Goal: Task Accomplishment & Management: Use online tool/utility

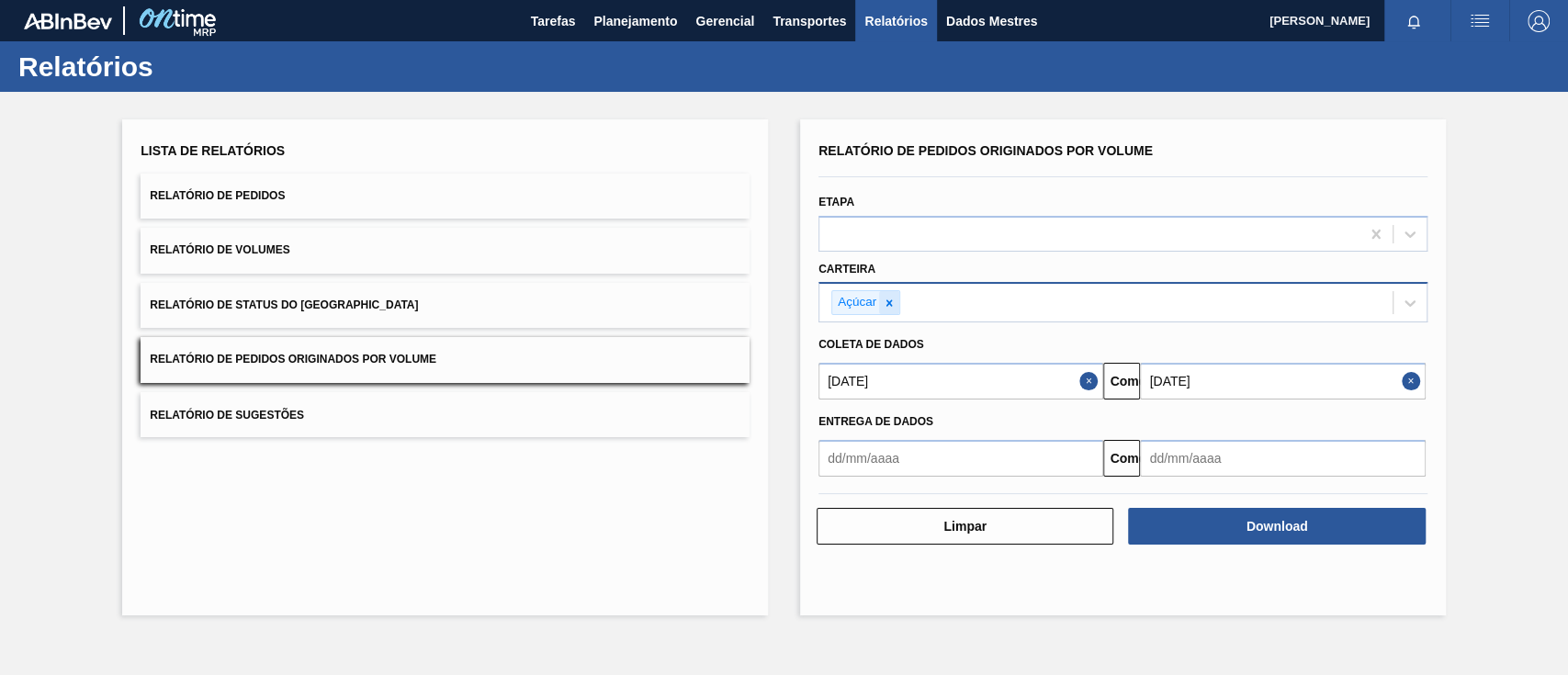
click at [889, 303] on icon at bounding box center [889, 302] width 6 height 6
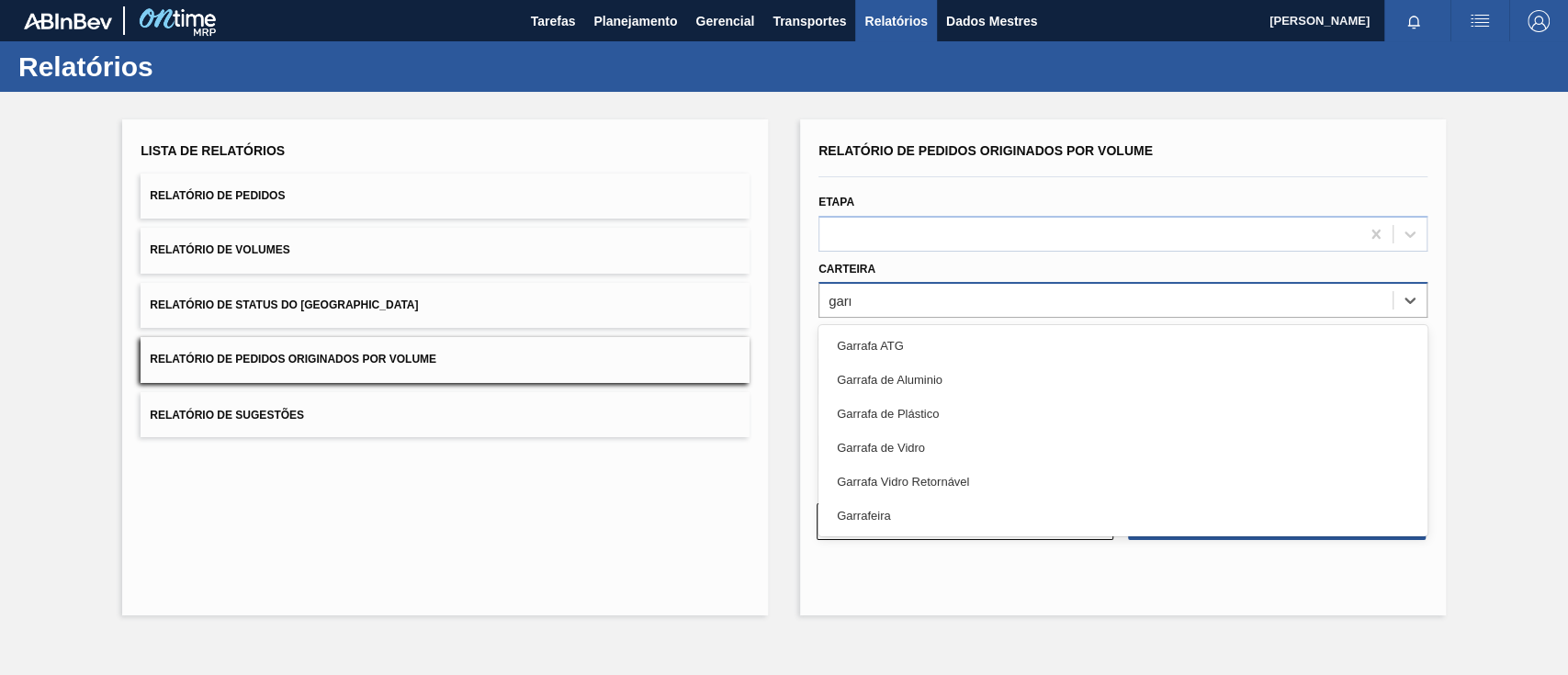
type input "garra"
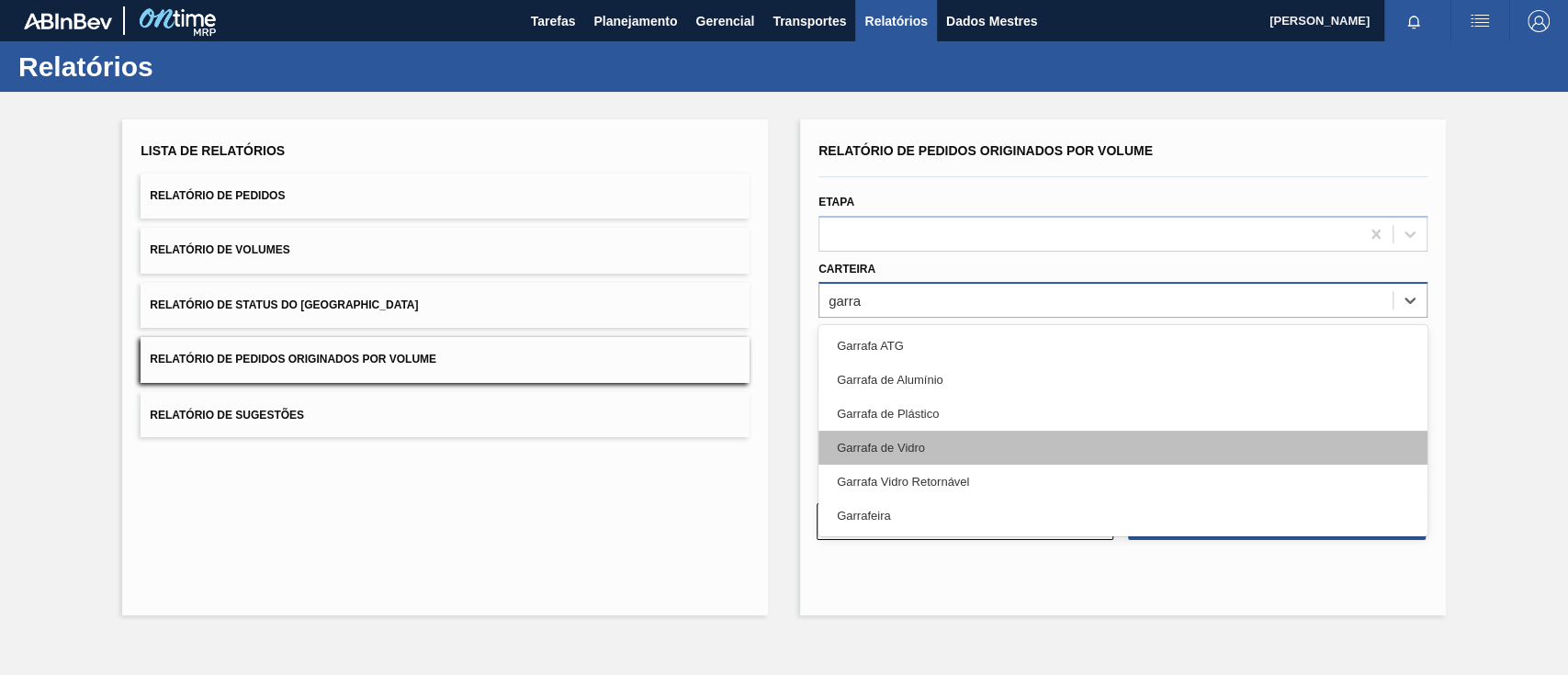
click at [927, 443] on div "Garrafa de Vidro" at bounding box center [1123, 448] width 609 height 34
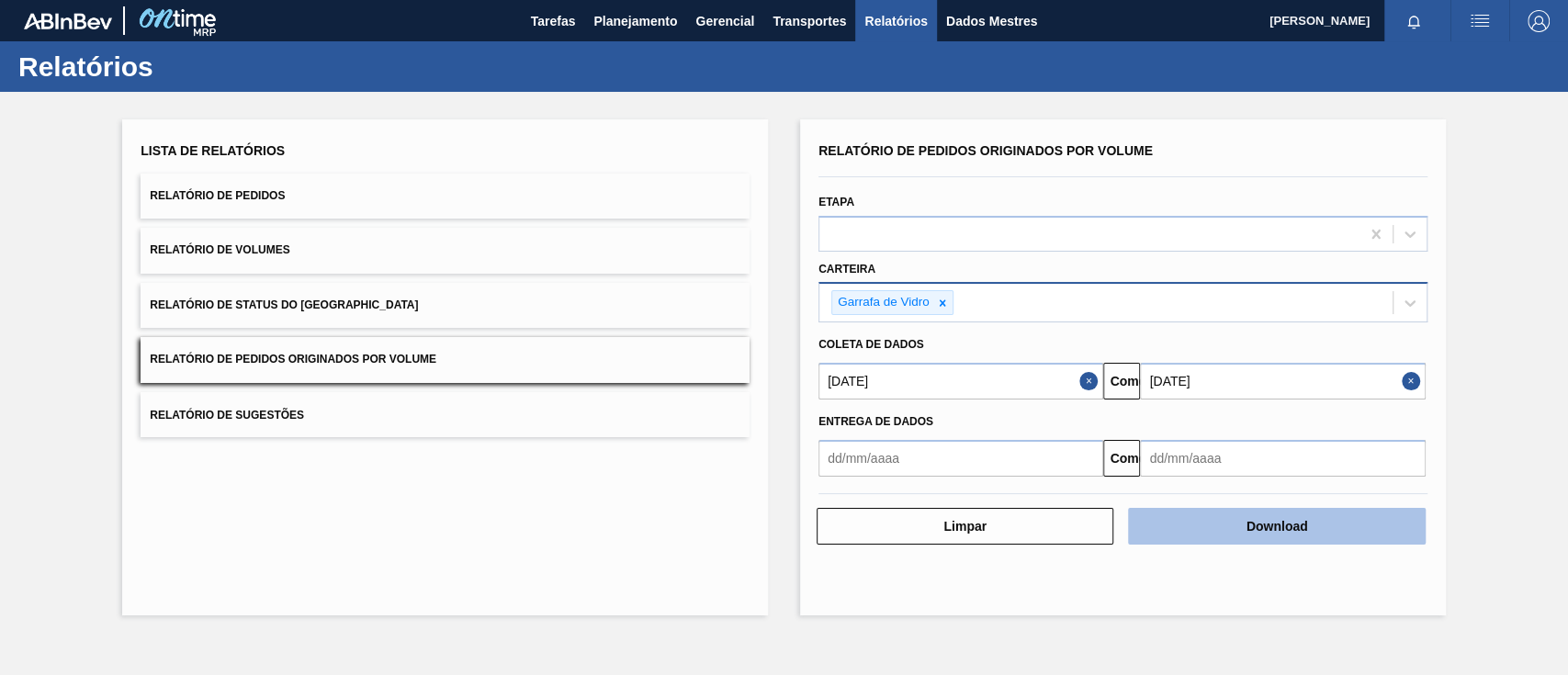
click at [1262, 517] on button "Download" at bounding box center [1277, 527] width 297 height 37
click at [1219, 518] on button "Download" at bounding box center [1277, 527] width 297 height 37
click at [1278, 526] on font "Download" at bounding box center [1277, 527] width 61 height 15
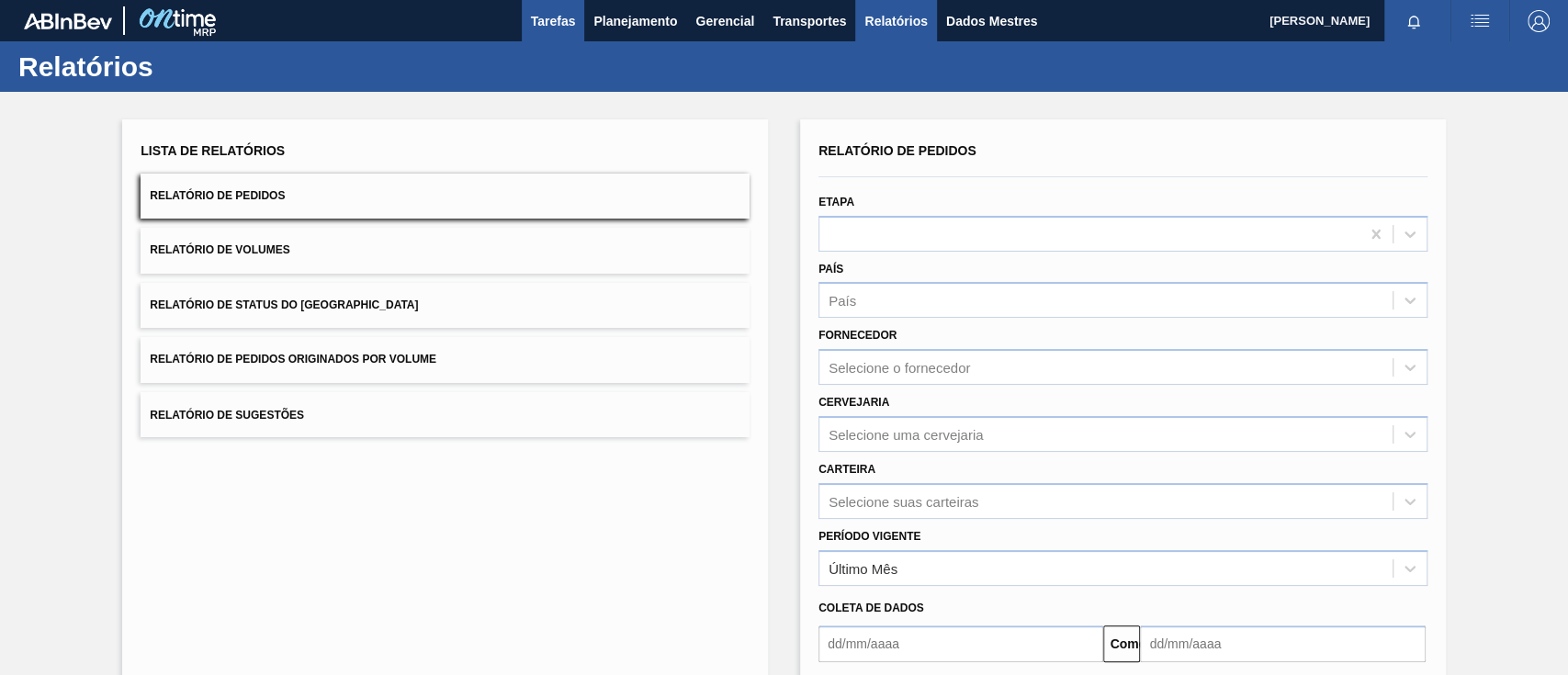
click at [569, 19] on font "Tarefas" at bounding box center [554, 21] width 45 height 15
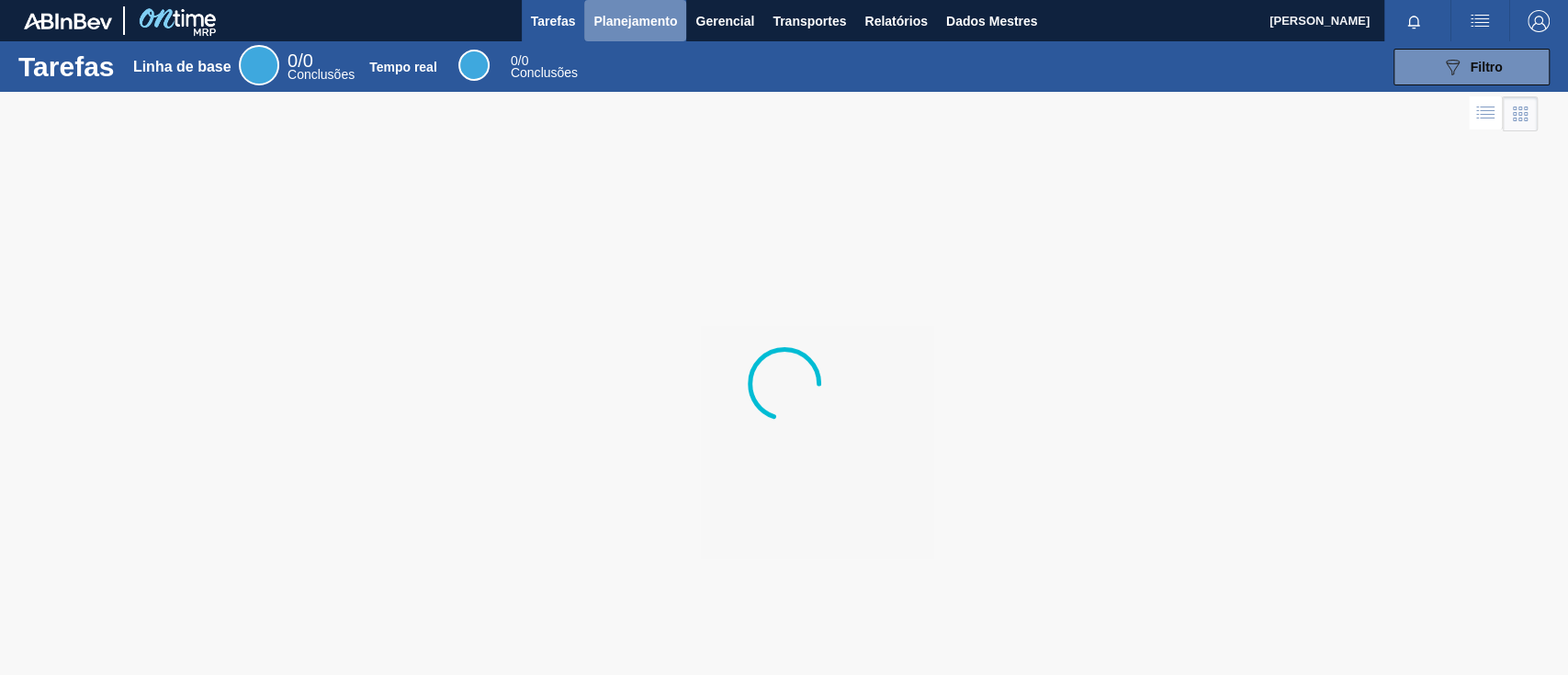
click at [641, 25] on font "Planejamento" at bounding box center [635, 21] width 83 height 15
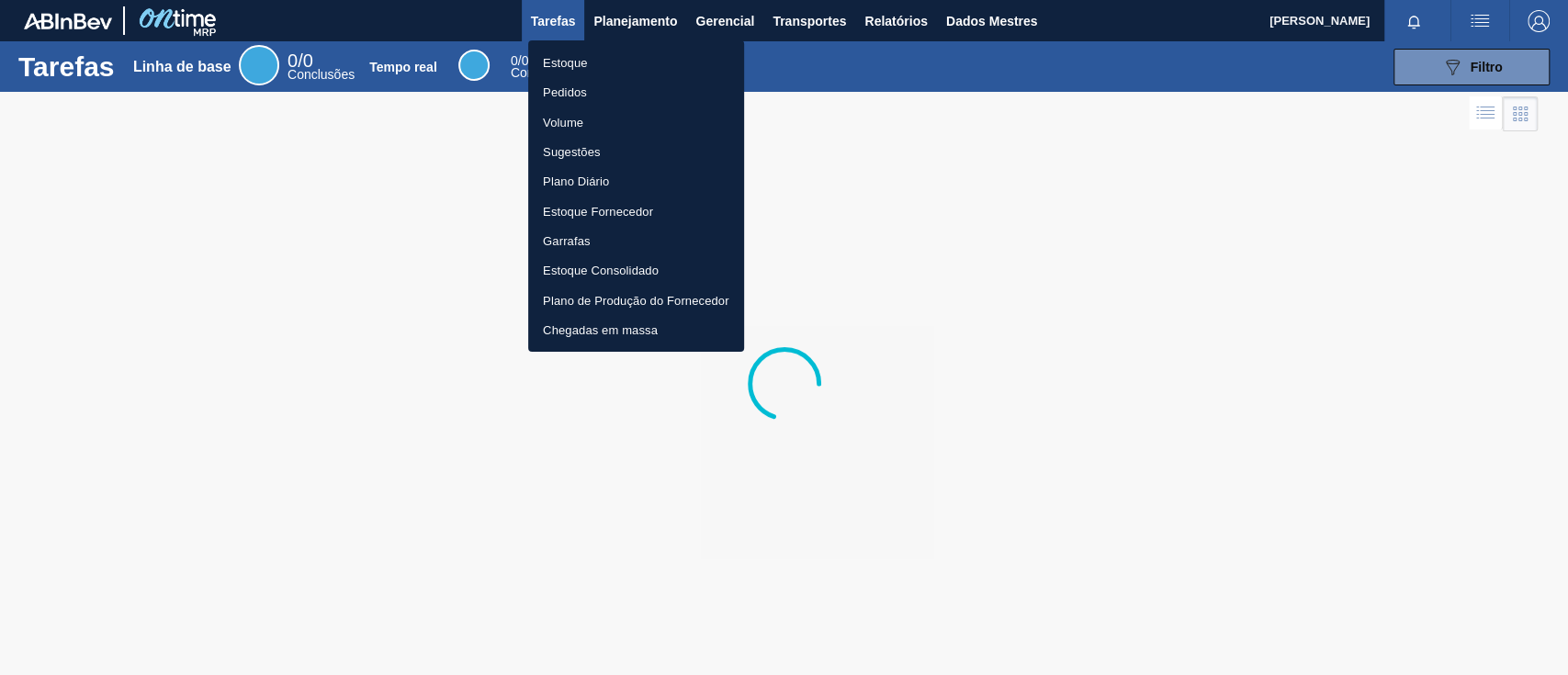
click at [587, 85] on li "Pedidos" at bounding box center [636, 92] width 216 height 30
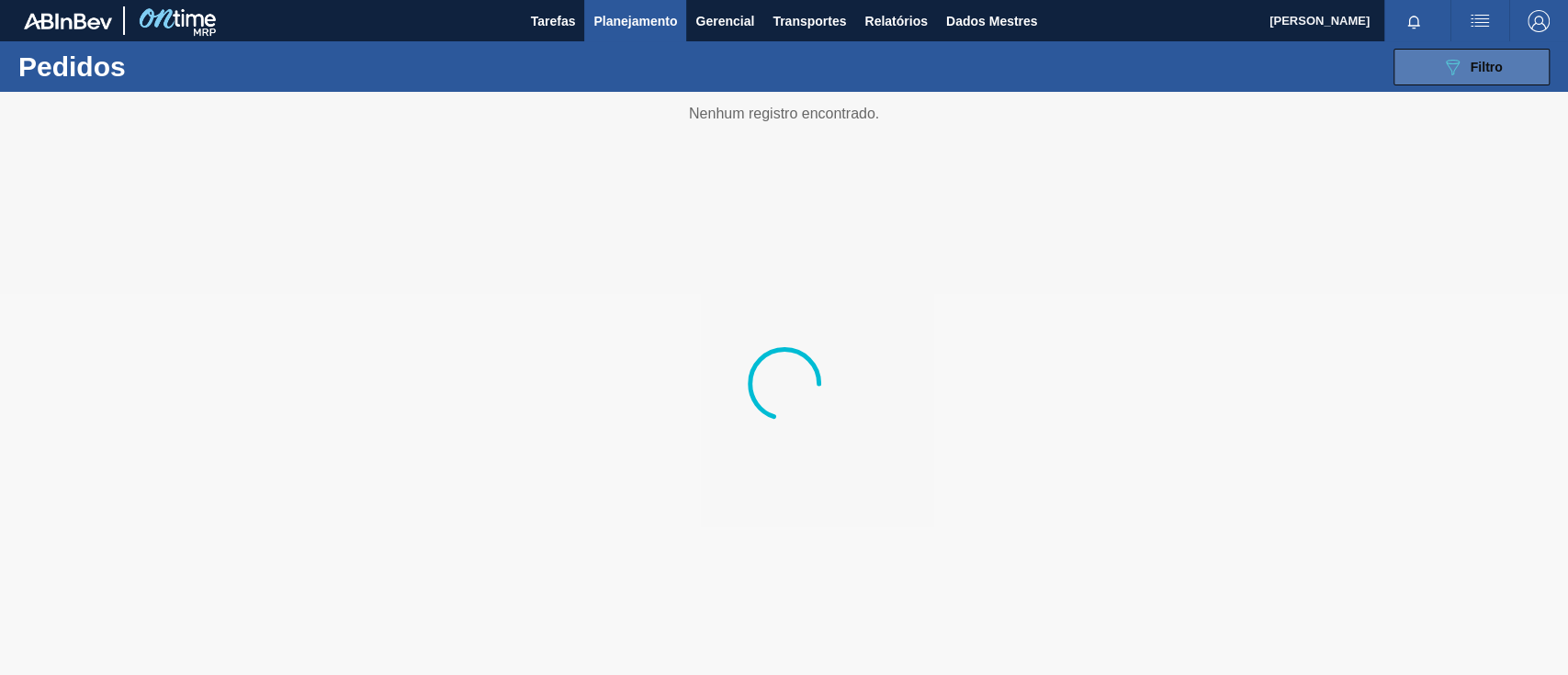
click at [1427, 63] on button "089F7B8B-B2A5-4AFE-B5C0-19BA573D28AC Filtro" at bounding box center [1472, 68] width 156 height 37
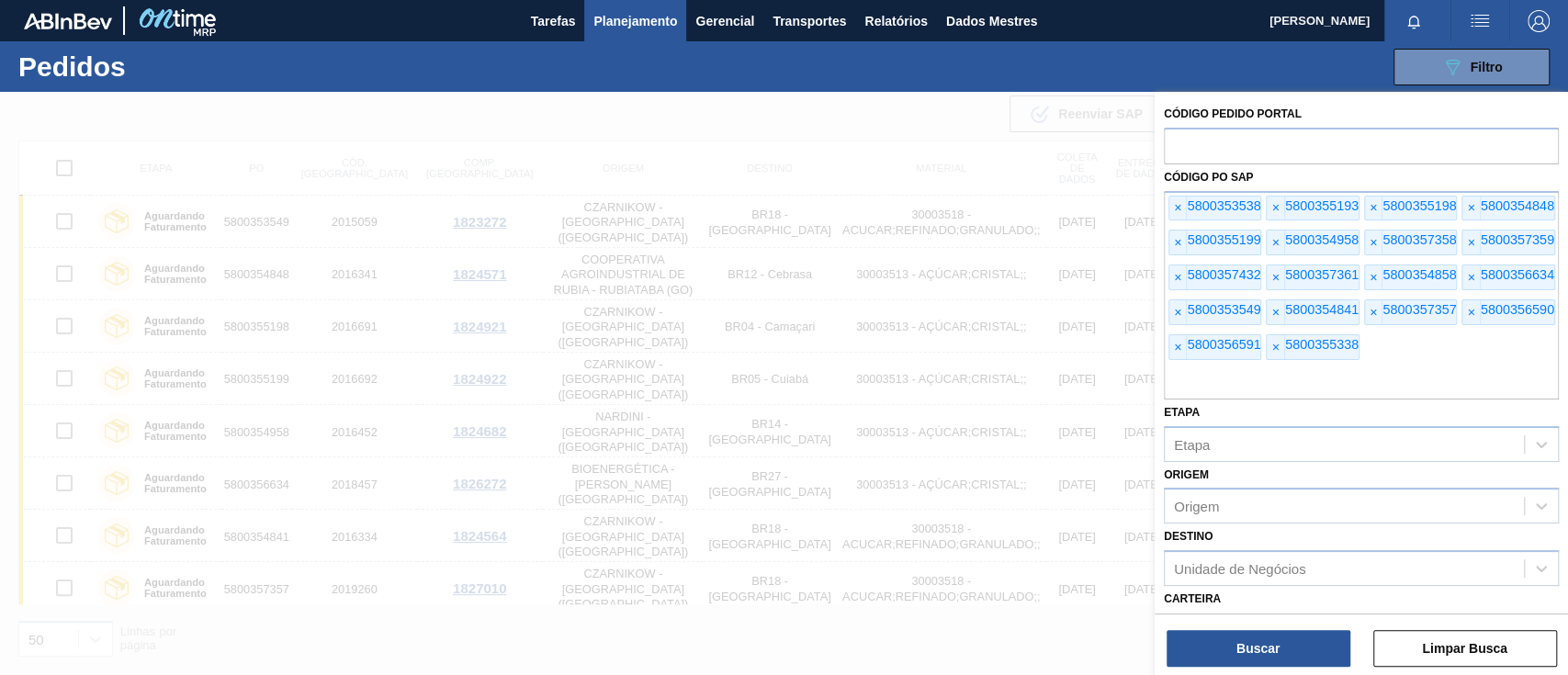
click at [1169, 207] on span "×" at bounding box center [1178, 209] width 18 height 24
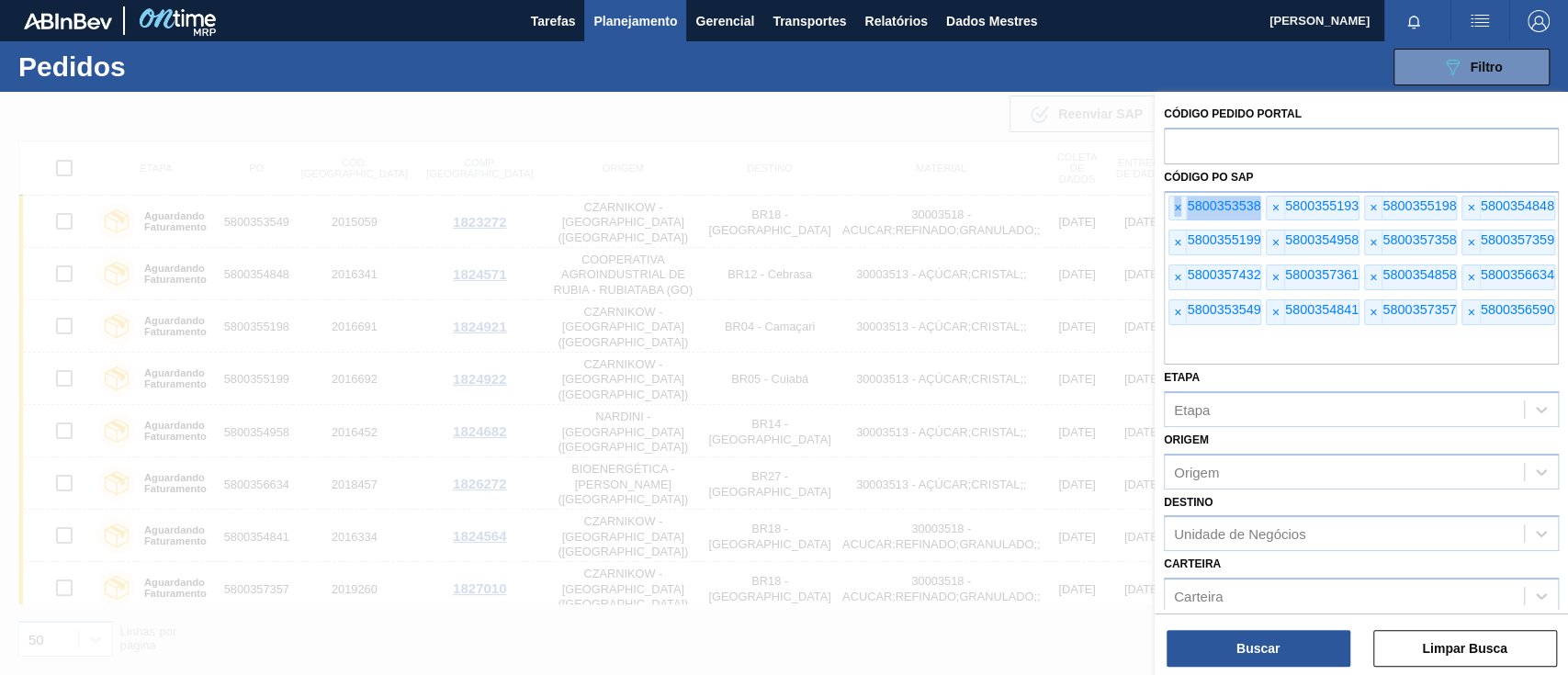
click at [1169, 207] on span "×" at bounding box center [1178, 209] width 18 height 24
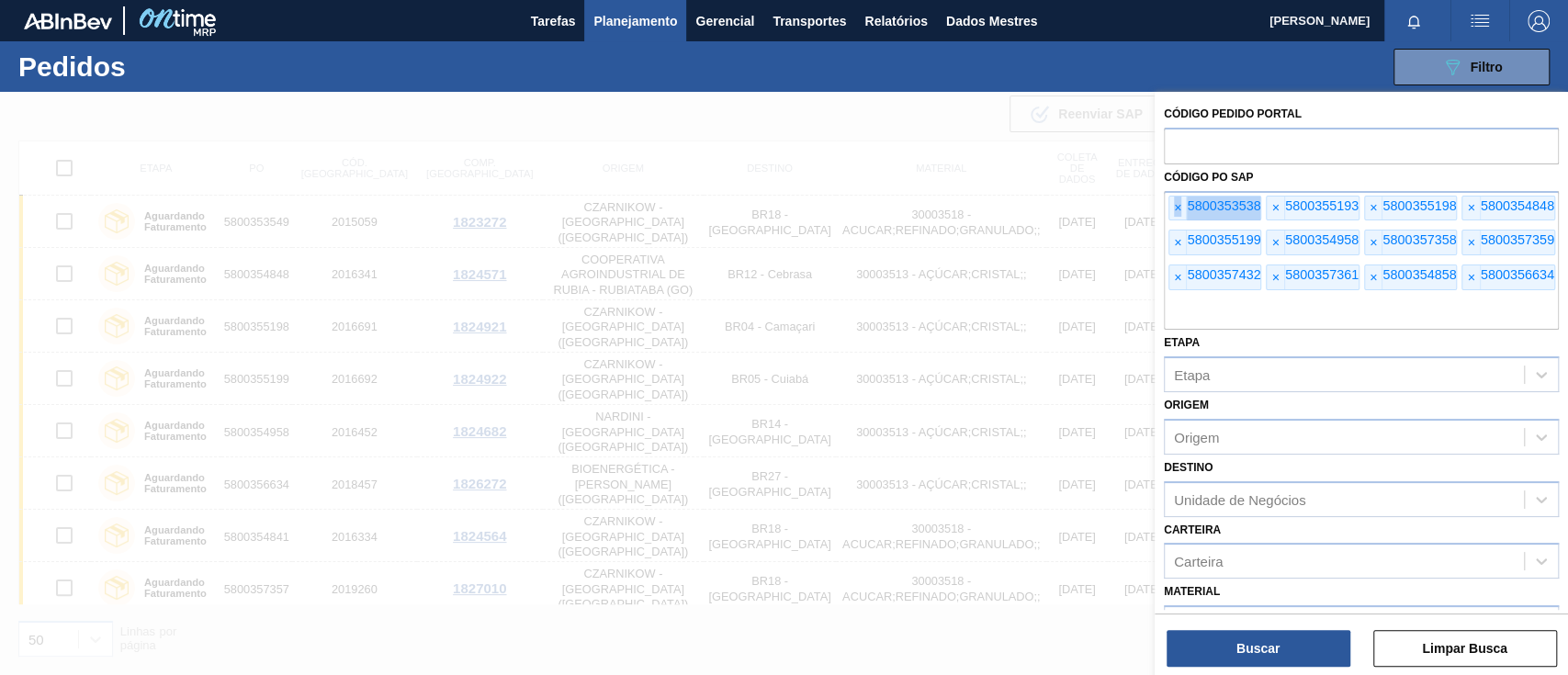
click at [1169, 207] on span "×" at bounding box center [1178, 209] width 18 height 24
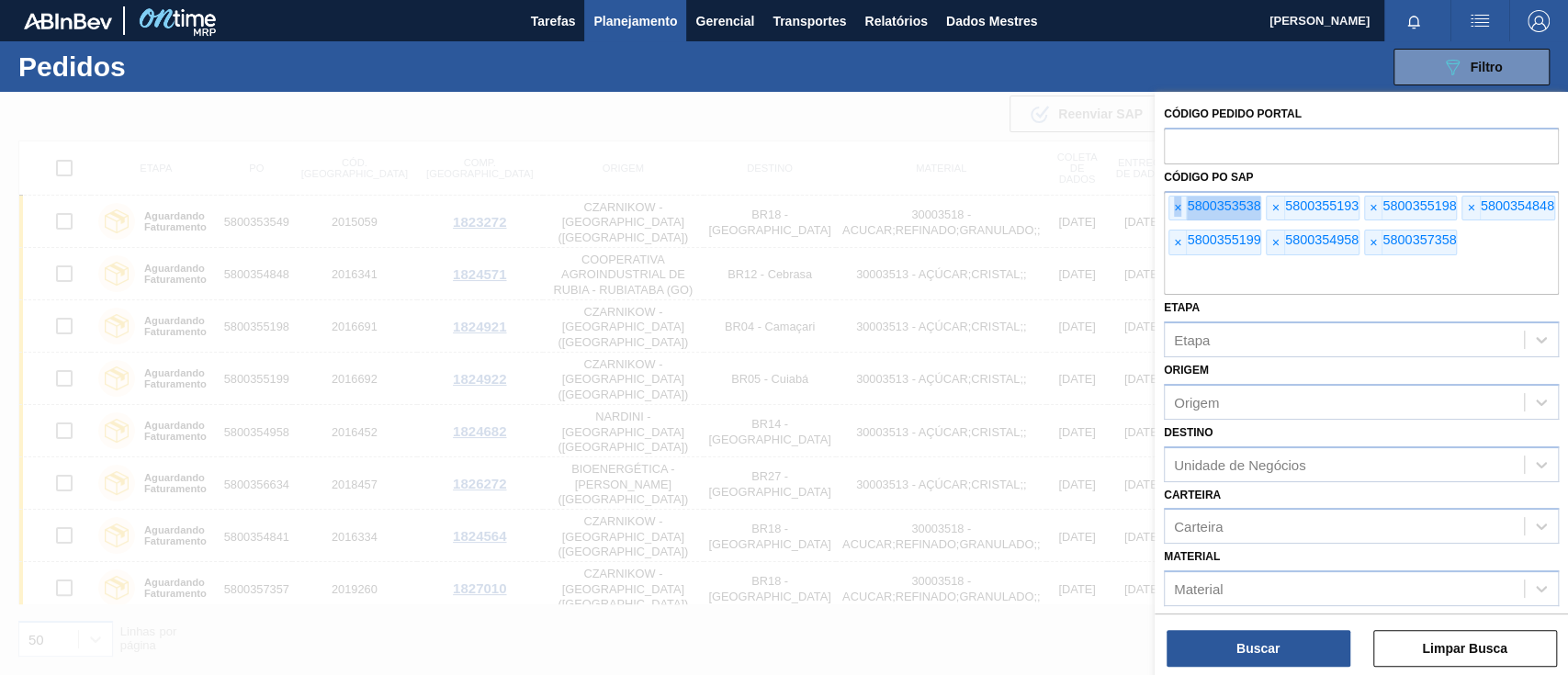
click at [1169, 207] on span "×" at bounding box center [1178, 209] width 18 height 24
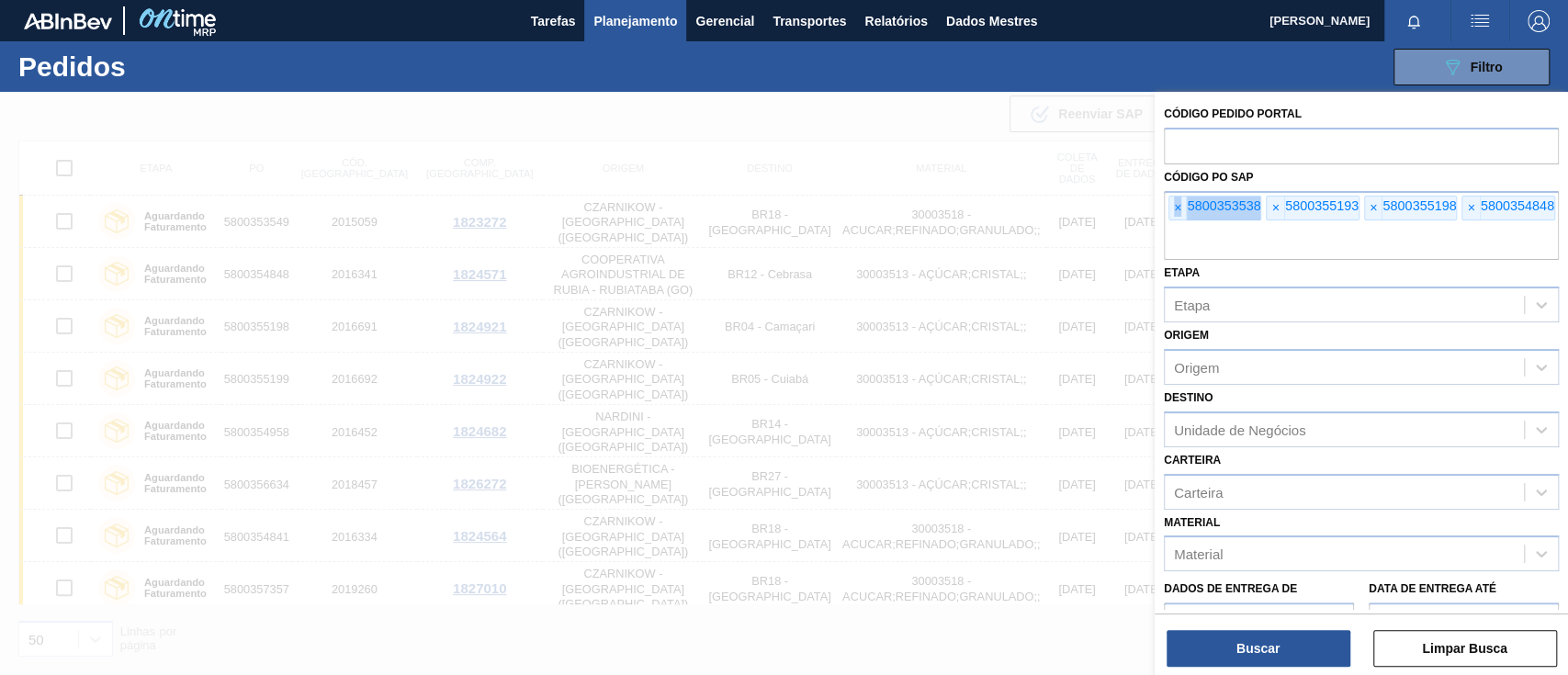
click at [1169, 207] on span "×" at bounding box center [1178, 209] width 18 height 24
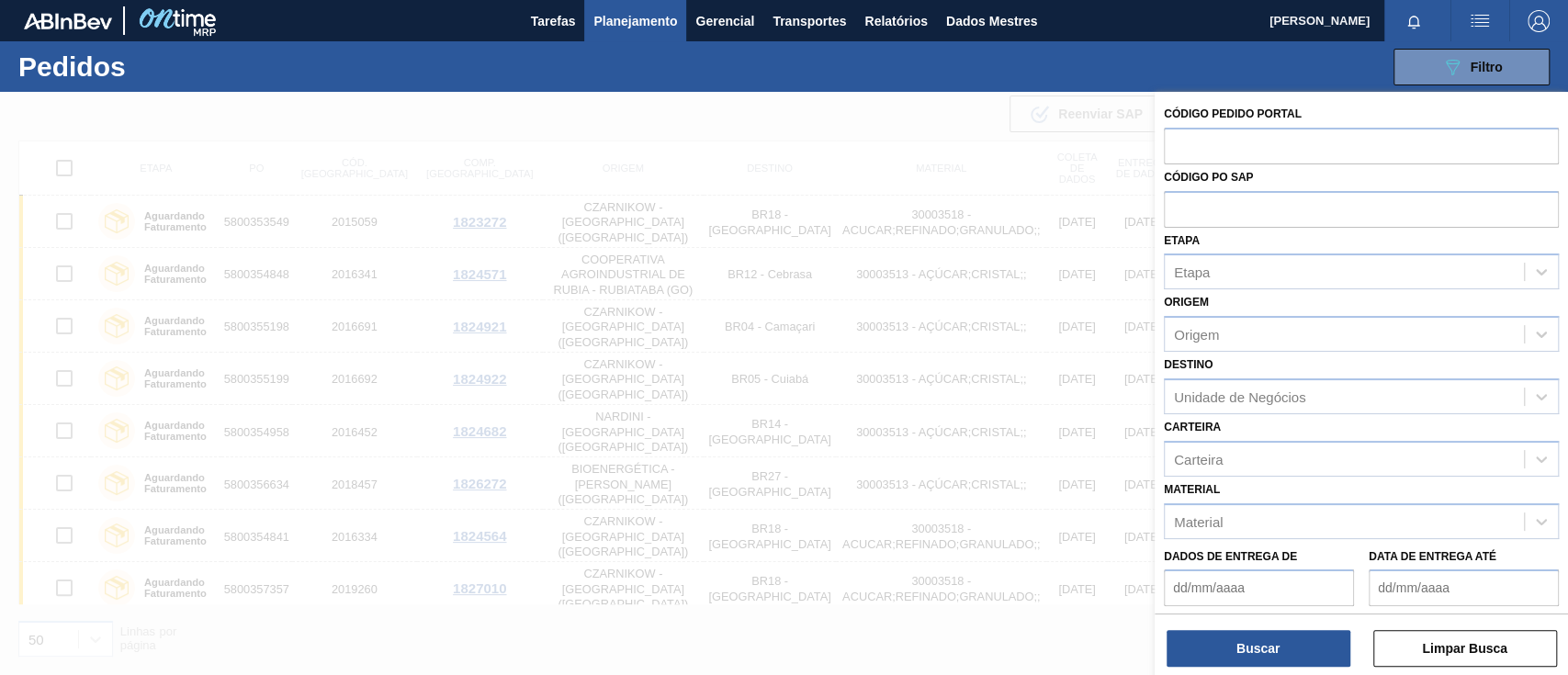
click at [1168, 207] on input "text" at bounding box center [1361, 209] width 395 height 35
paste input "text"
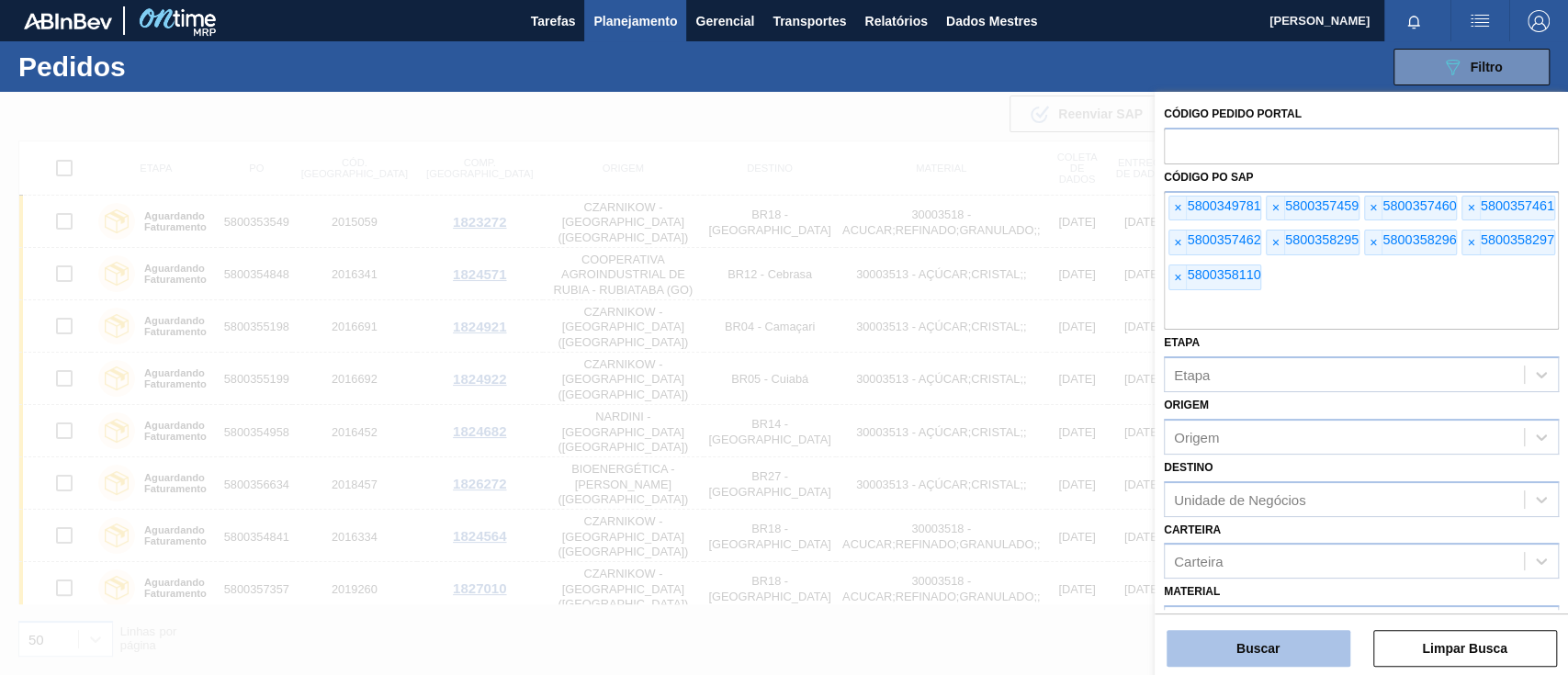
click at [1285, 643] on button "Buscar" at bounding box center [1258, 649] width 184 height 37
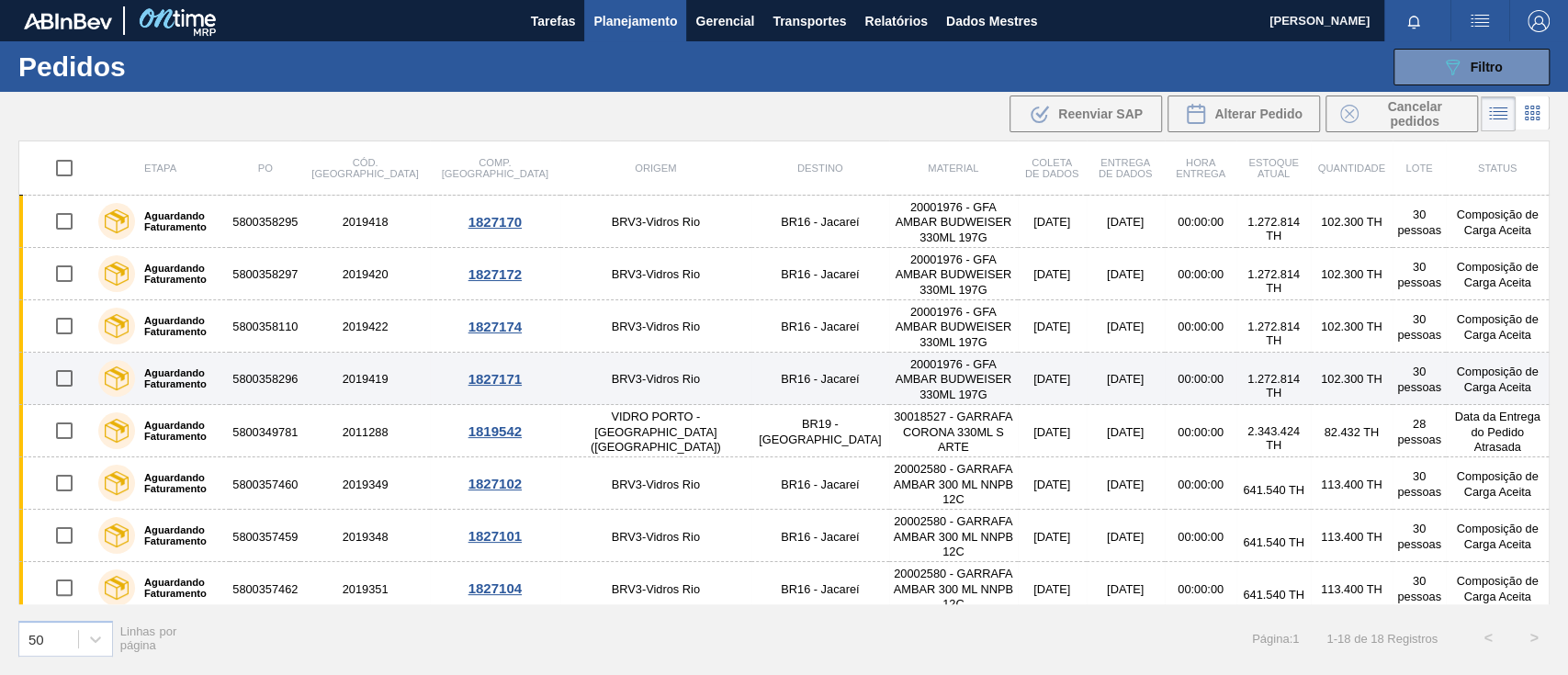
scroll to position [60, 0]
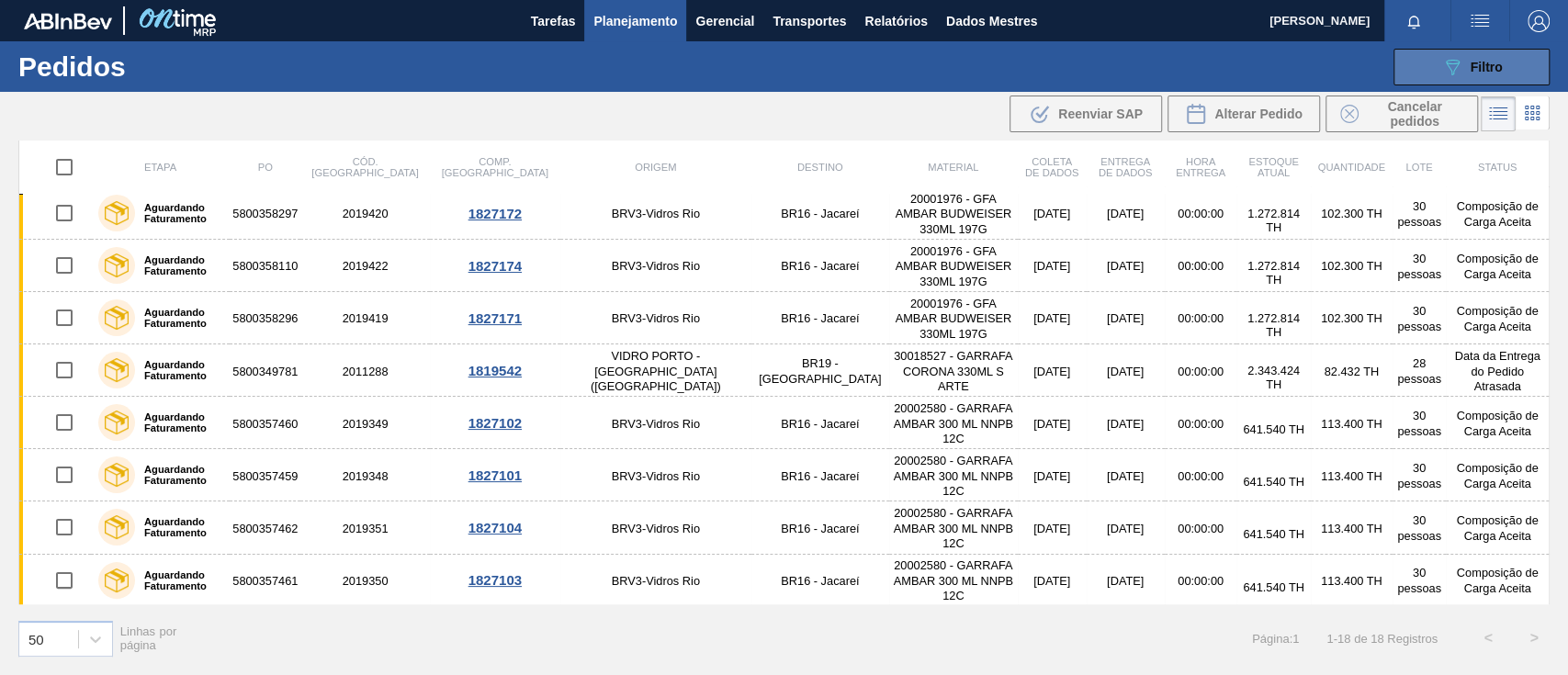
click at [1427, 66] on button "089F7B8B-B2A5-4AFE-B5C0-19BA573D28AC Filtro" at bounding box center [1472, 68] width 156 height 37
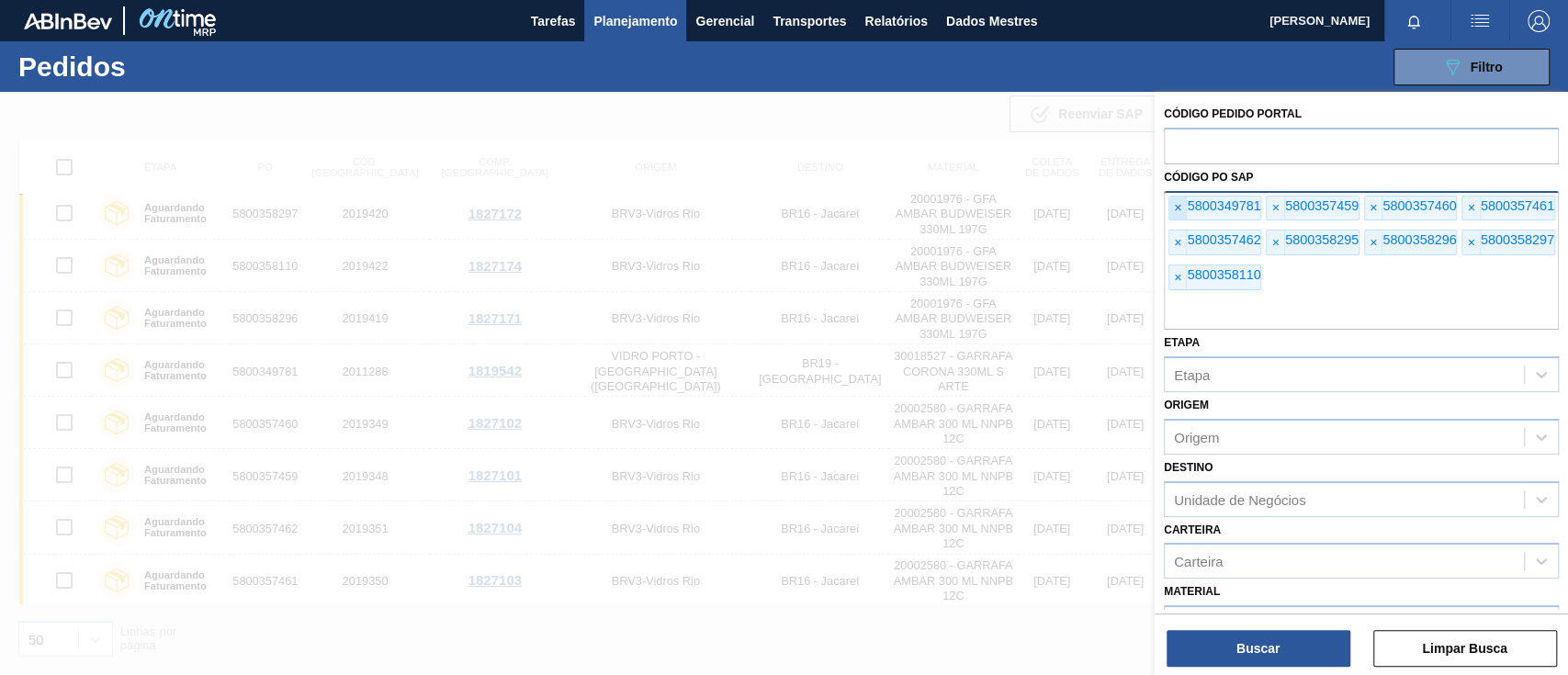
click at [1176, 210] on font "×" at bounding box center [1178, 208] width 7 height 15
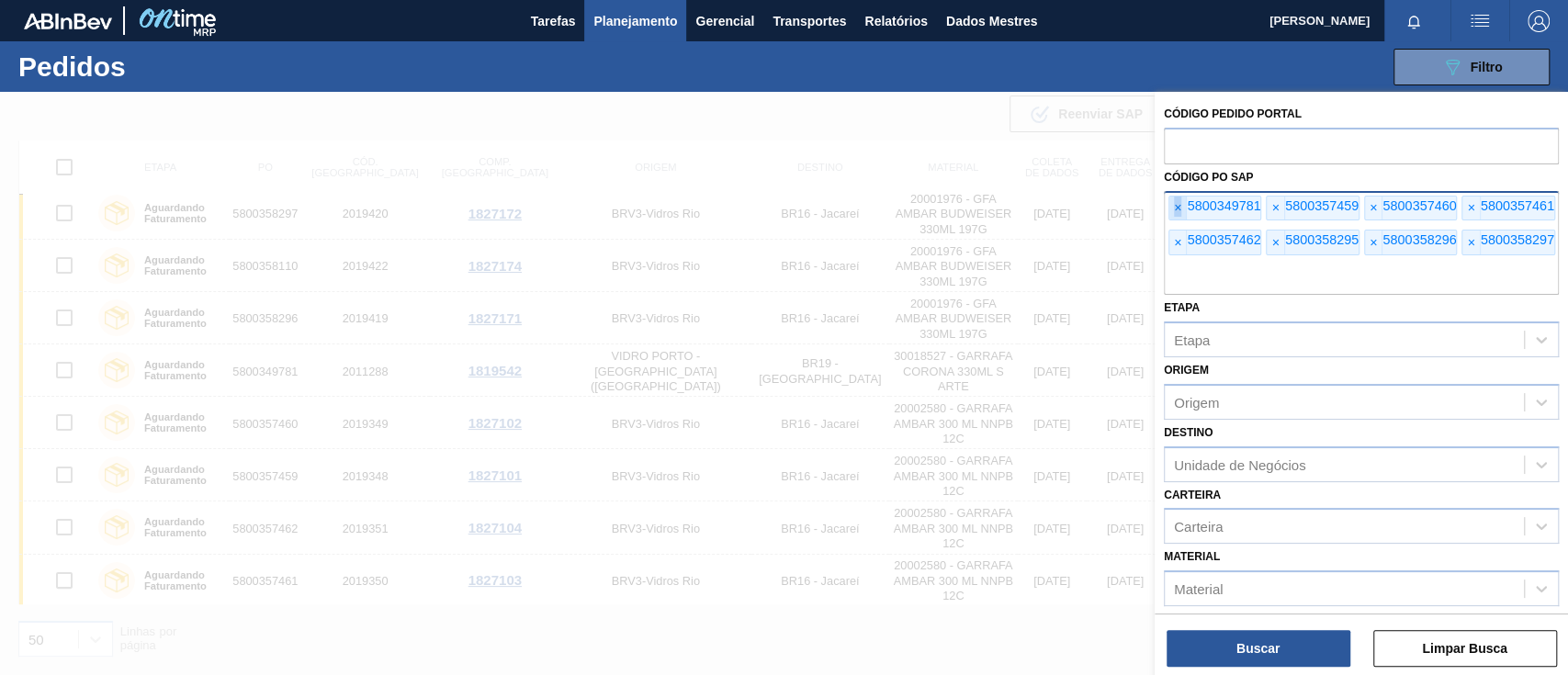
click at [1176, 210] on font "×" at bounding box center [1178, 208] width 7 height 15
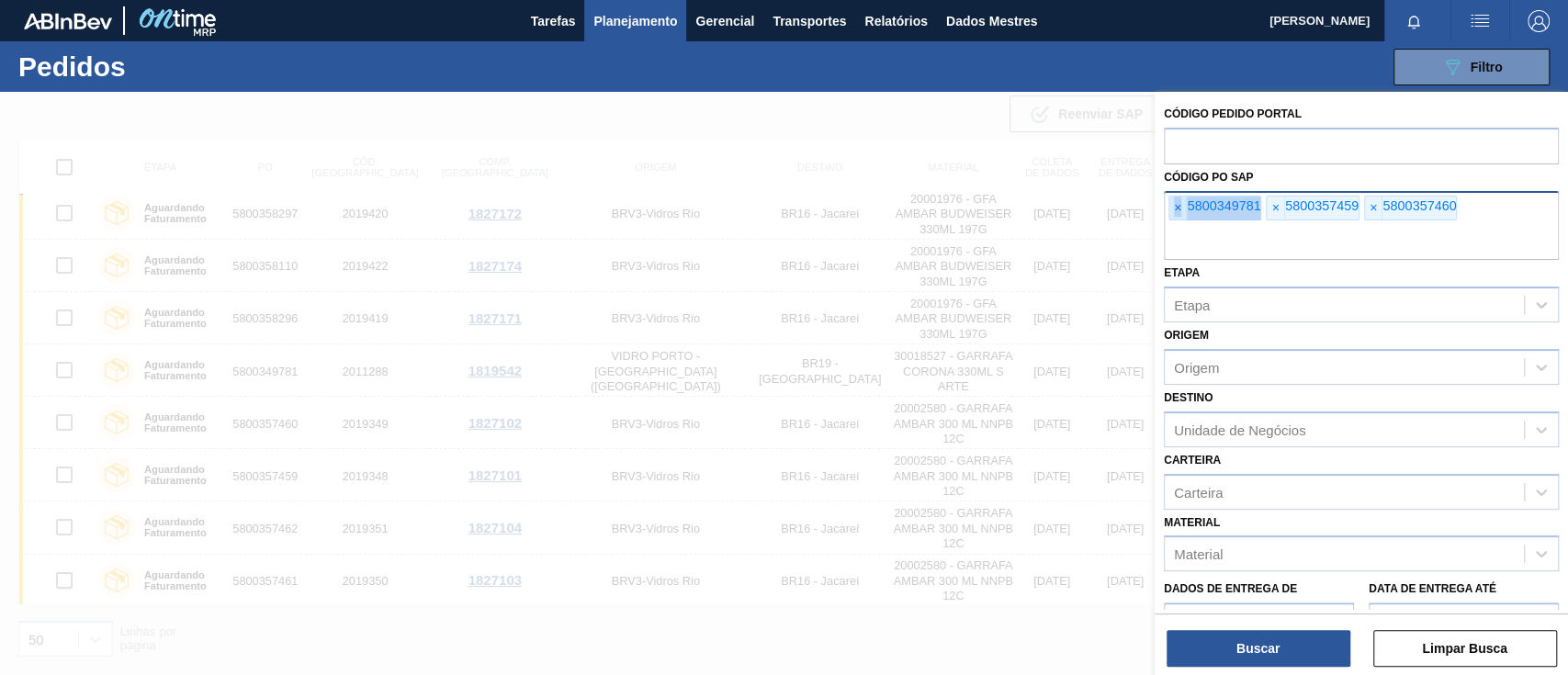
click at [1176, 210] on font "×" at bounding box center [1178, 208] width 7 height 15
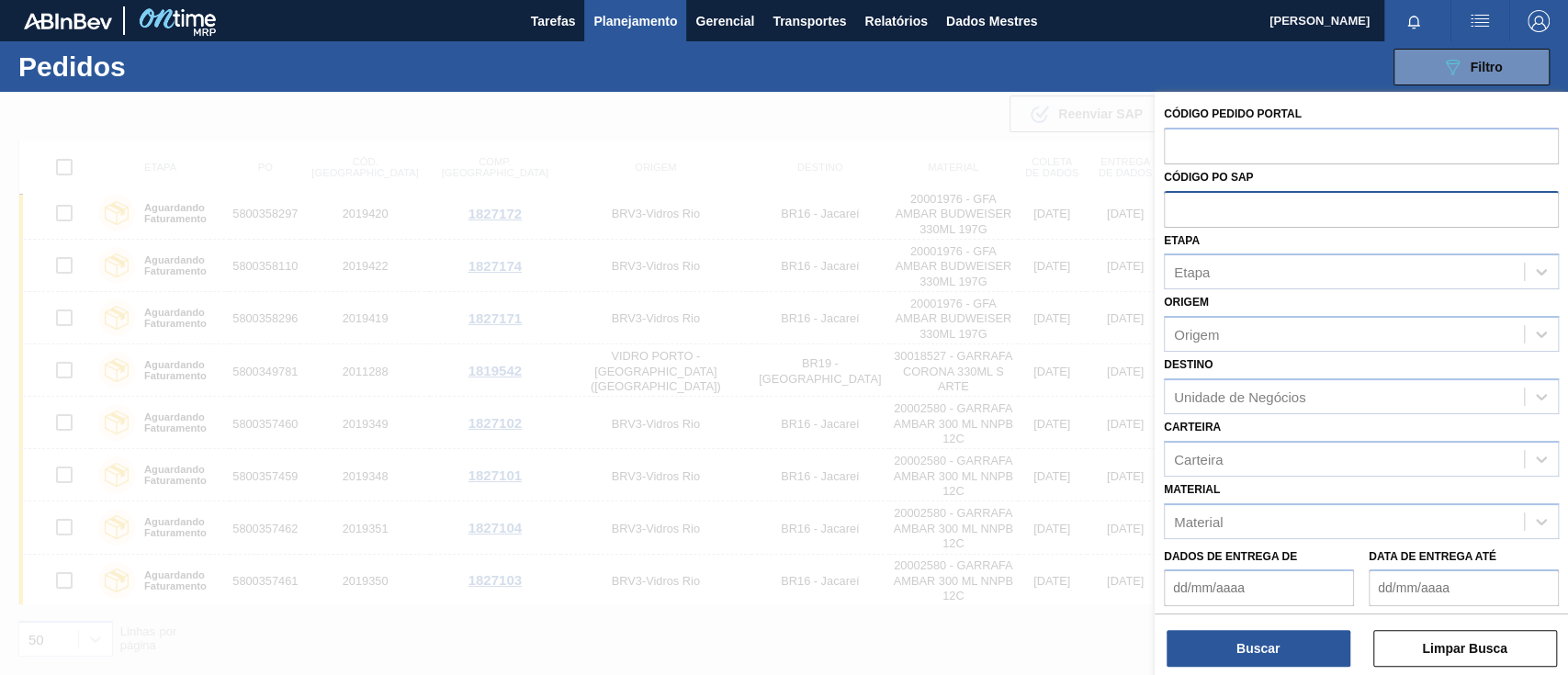
click at [1176, 210] on input "text" at bounding box center [1361, 209] width 395 height 35
paste input "5800358110"
type input "5800358110"
click at [1275, 642] on font "Buscar" at bounding box center [1258, 649] width 44 height 15
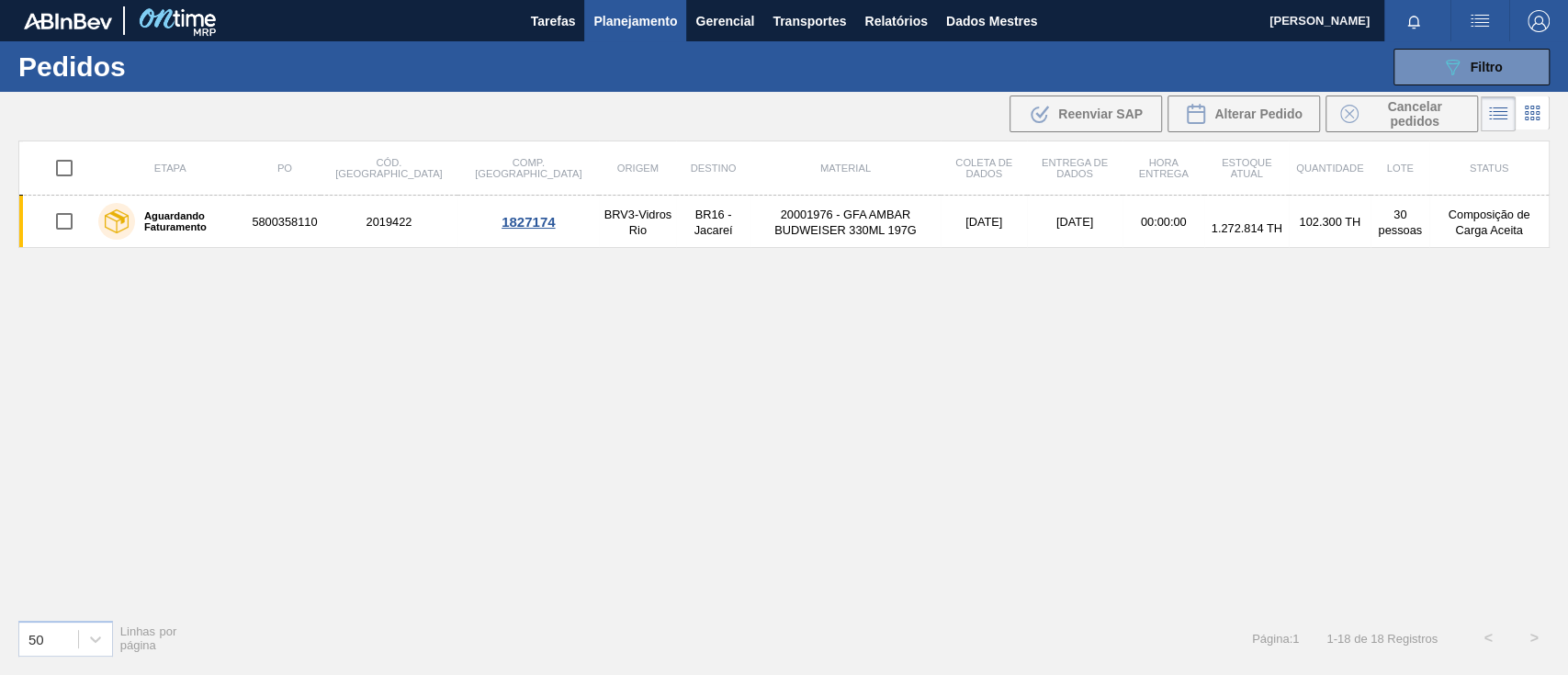
scroll to position [0, 0]
click at [1430, 61] on button "089F7B8B-B2A5-4AFE-B5C0-19BA573D28AC Filtro" at bounding box center [1472, 68] width 156 height 37
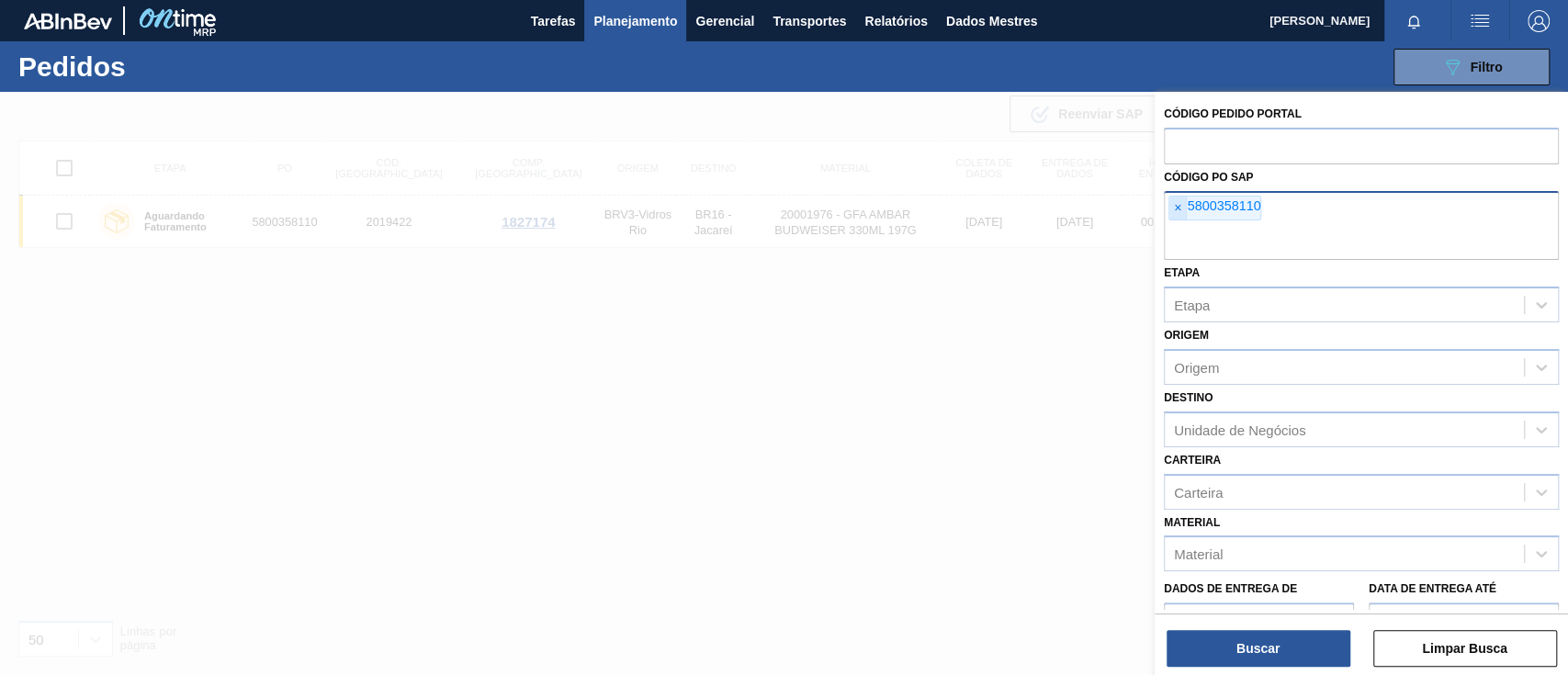
click at [1179, 206] on font "×" at bounding box center [1178, 208] width 7 height 15
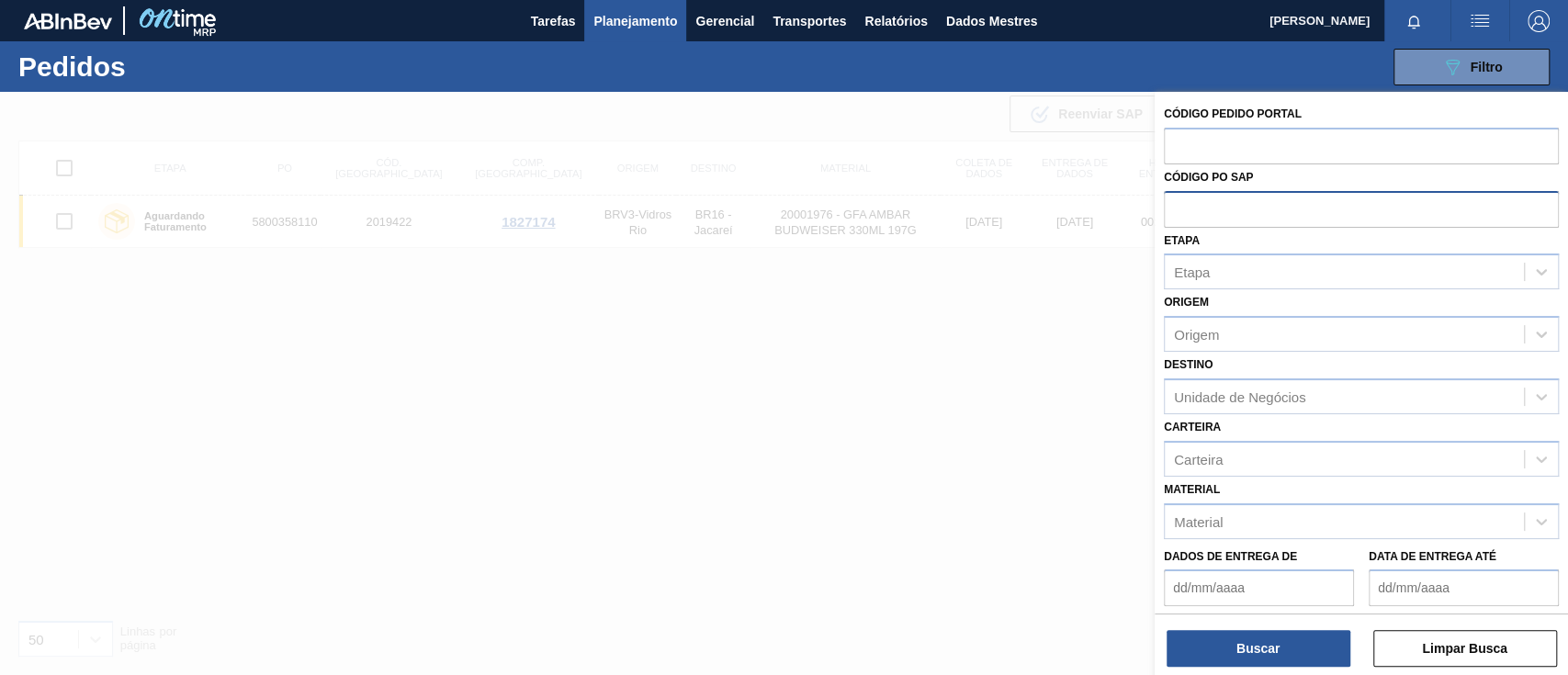
paste input "5800359147"
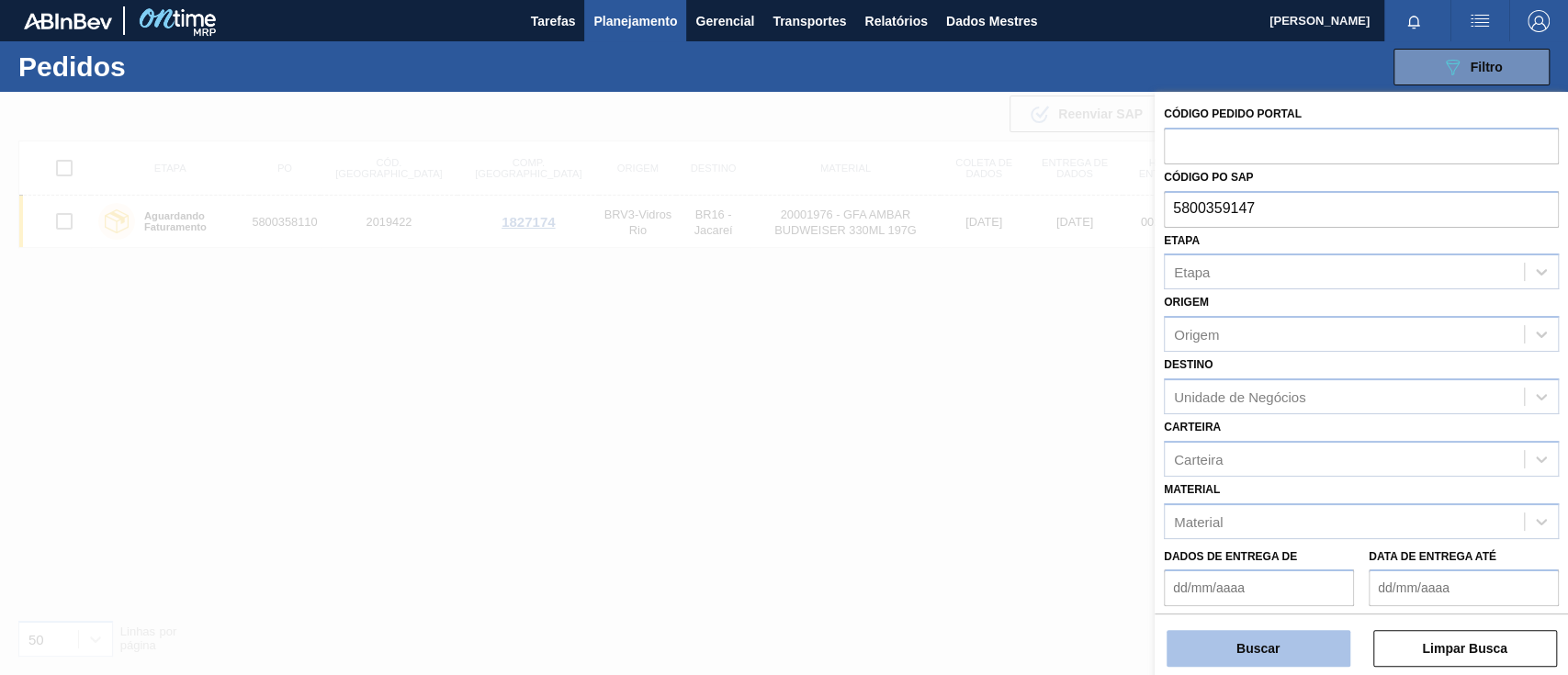
type input "5800359147"
click at [1286, 646] on button "Buscar" at bounding box center [1258, 649] width 184 height 37
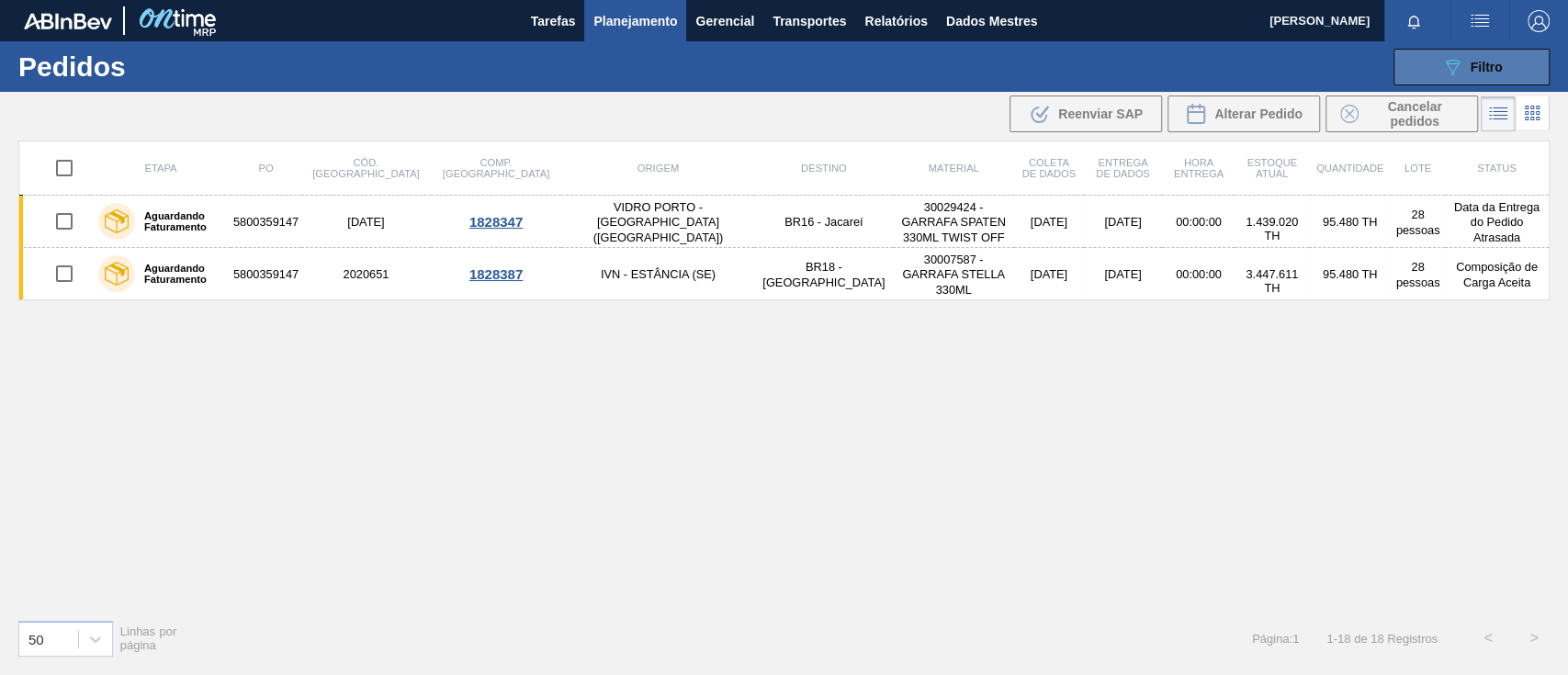
click at [1472, 70] on font "Filtro" at bounding box center [1486, 67] width 32 height 15
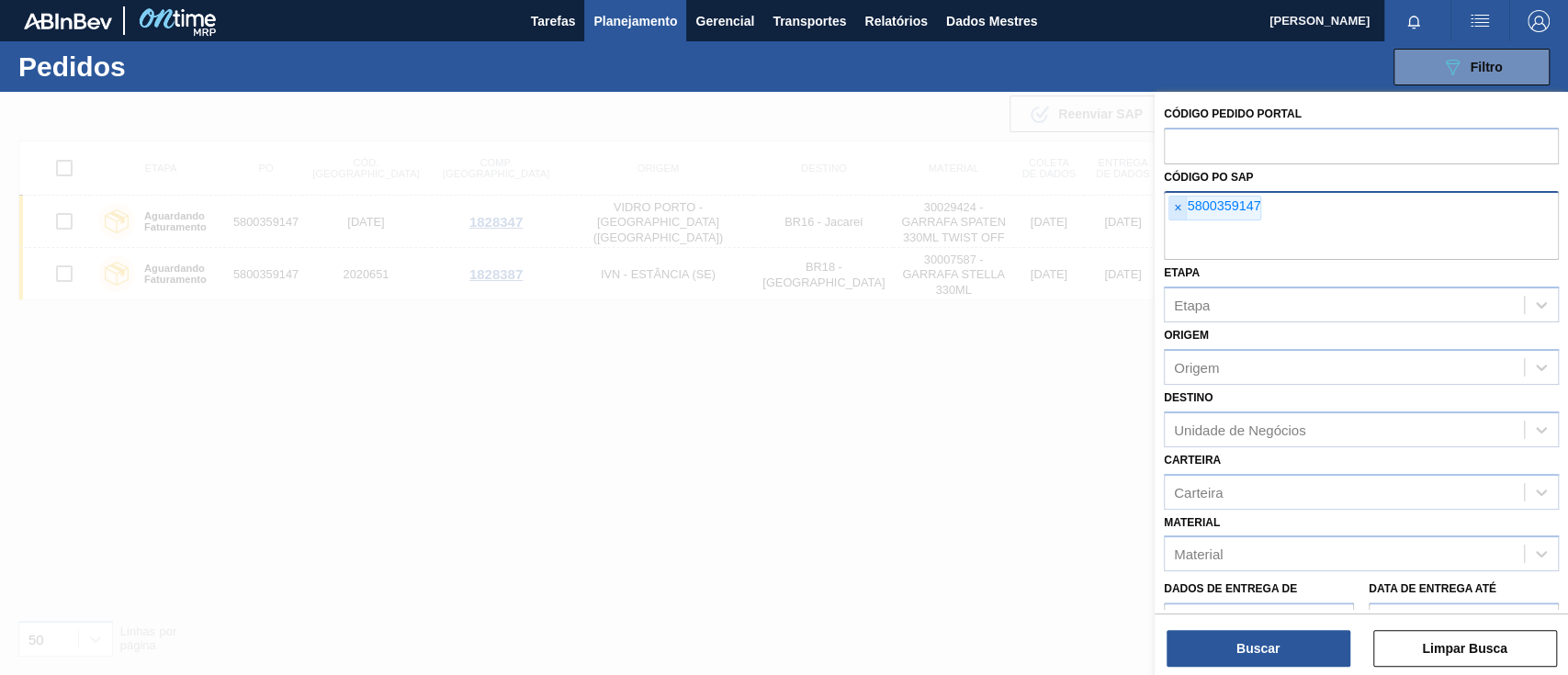
click at [1176, 210] on font "×" at bounding box center [1178, 208] width 7 height 15
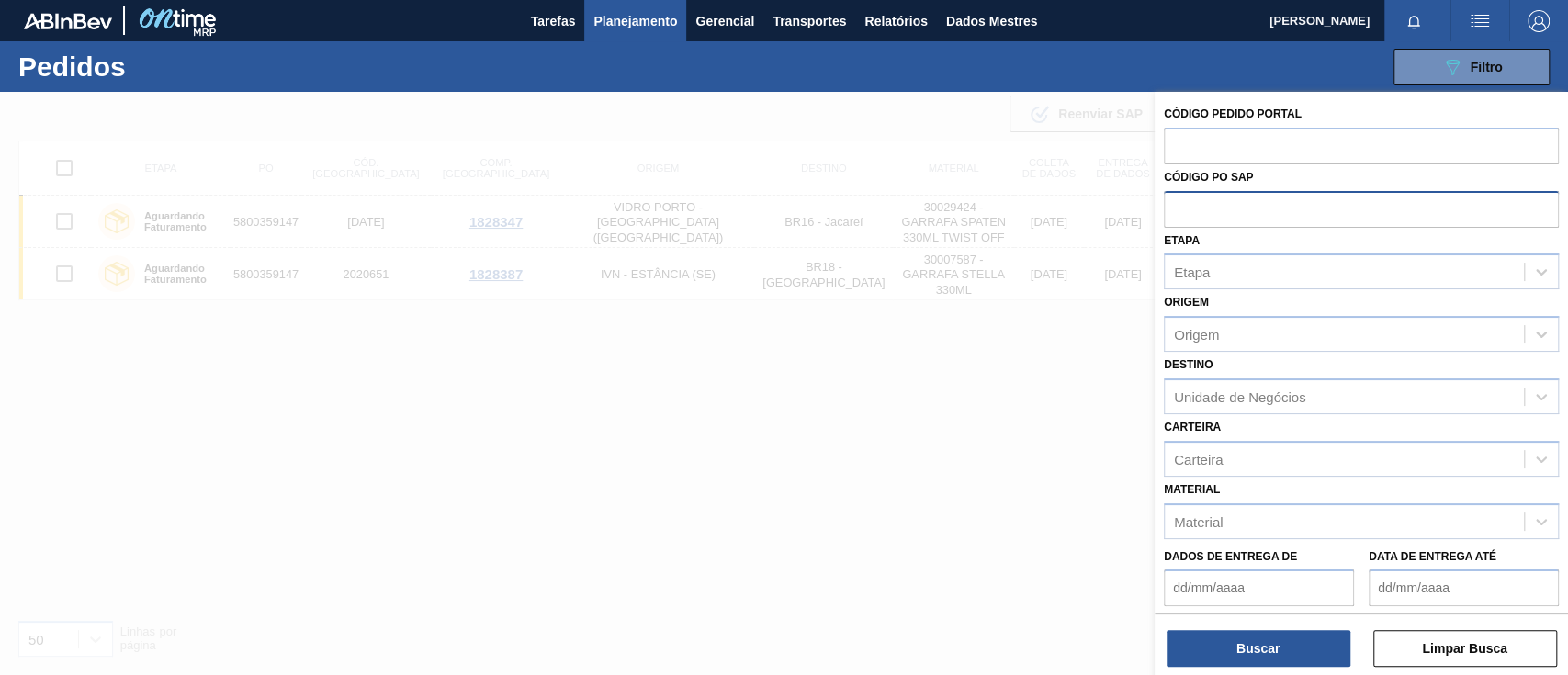
paste input "5800341240"
type input "5800341240"
click at [1276, 647] on font "Buscar" at bounding box center [1258, 649] width 44 height 15
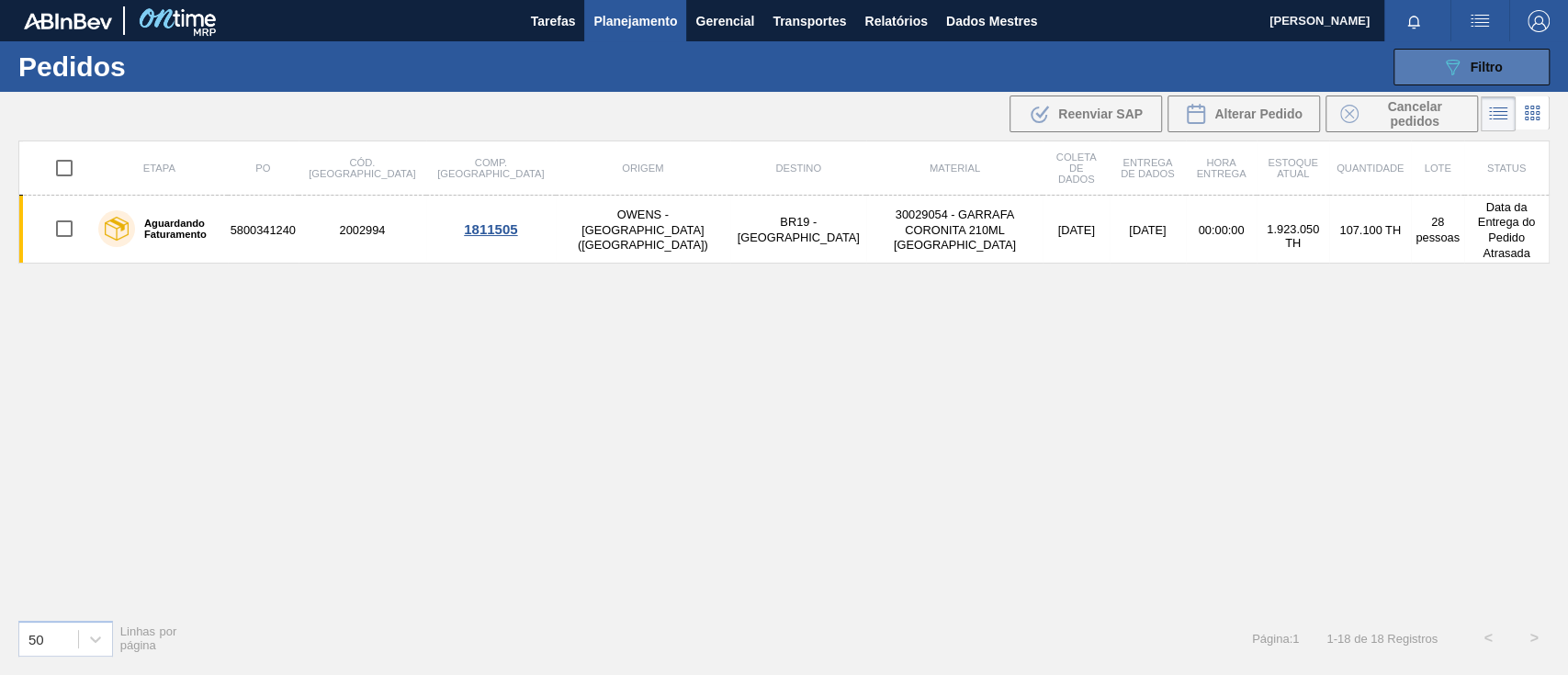
click at [1460, 62] on icon "089F7B8B-B2A5-4AFE-B5C0-19BA573D28AC" at bounding box center [1453, 67] width 22 height 22
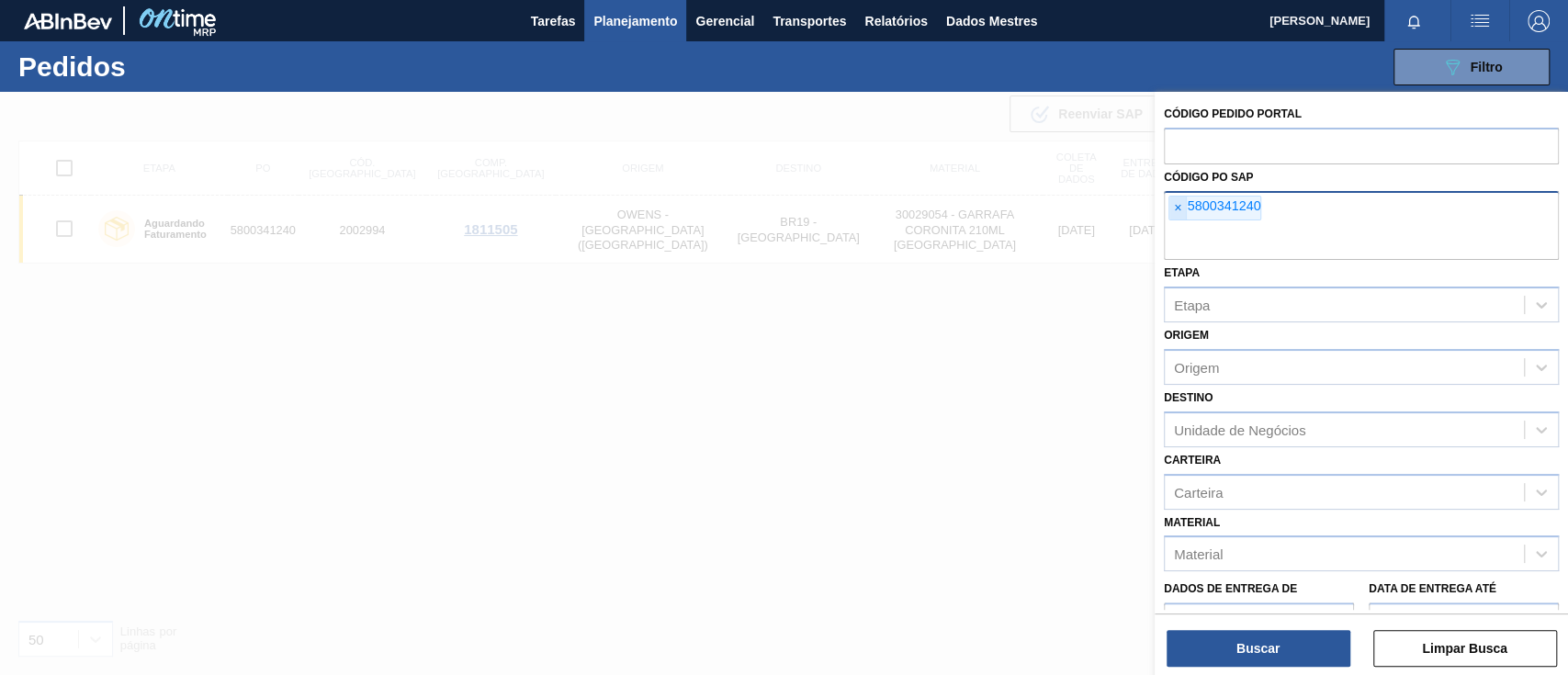
click at [1183, 203] on span "×" at bounding box center [1178, 209] width 18 height 24
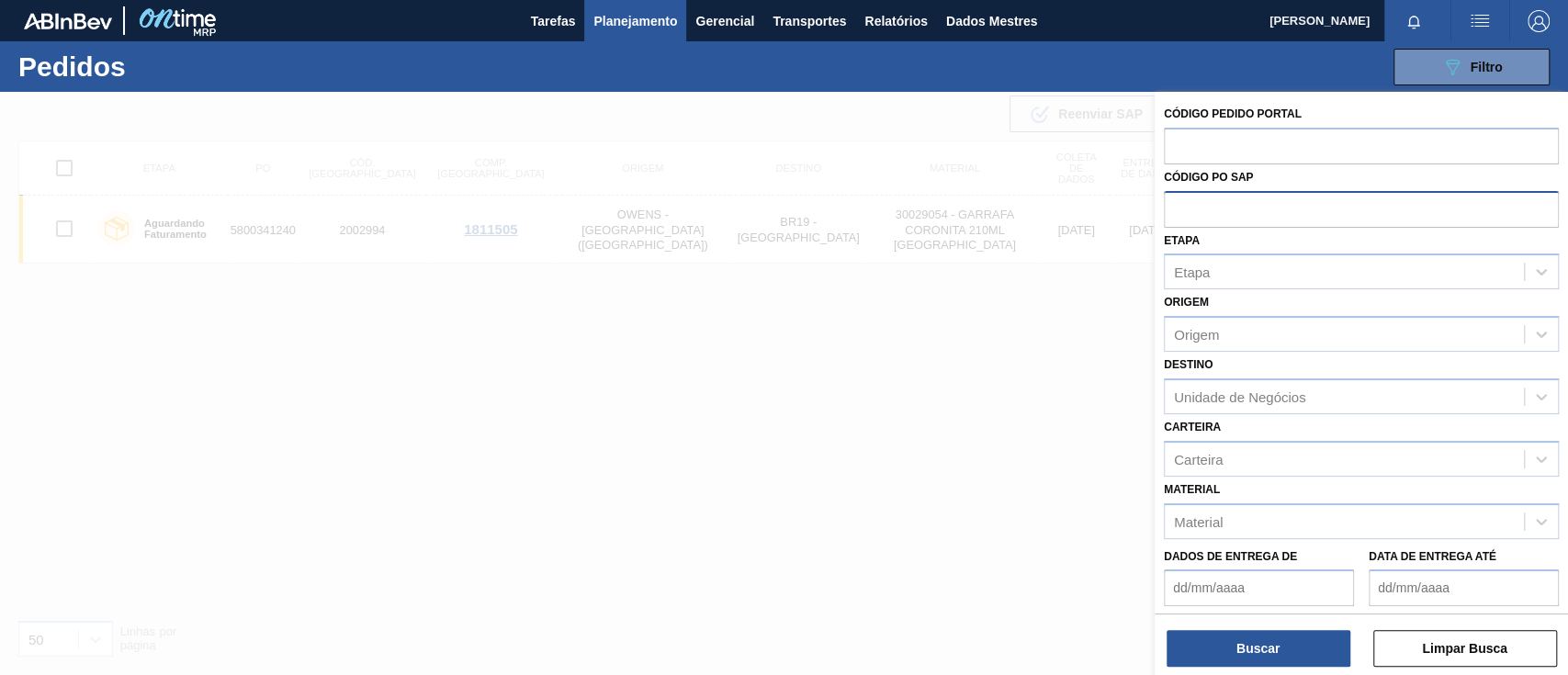
paste input "text"
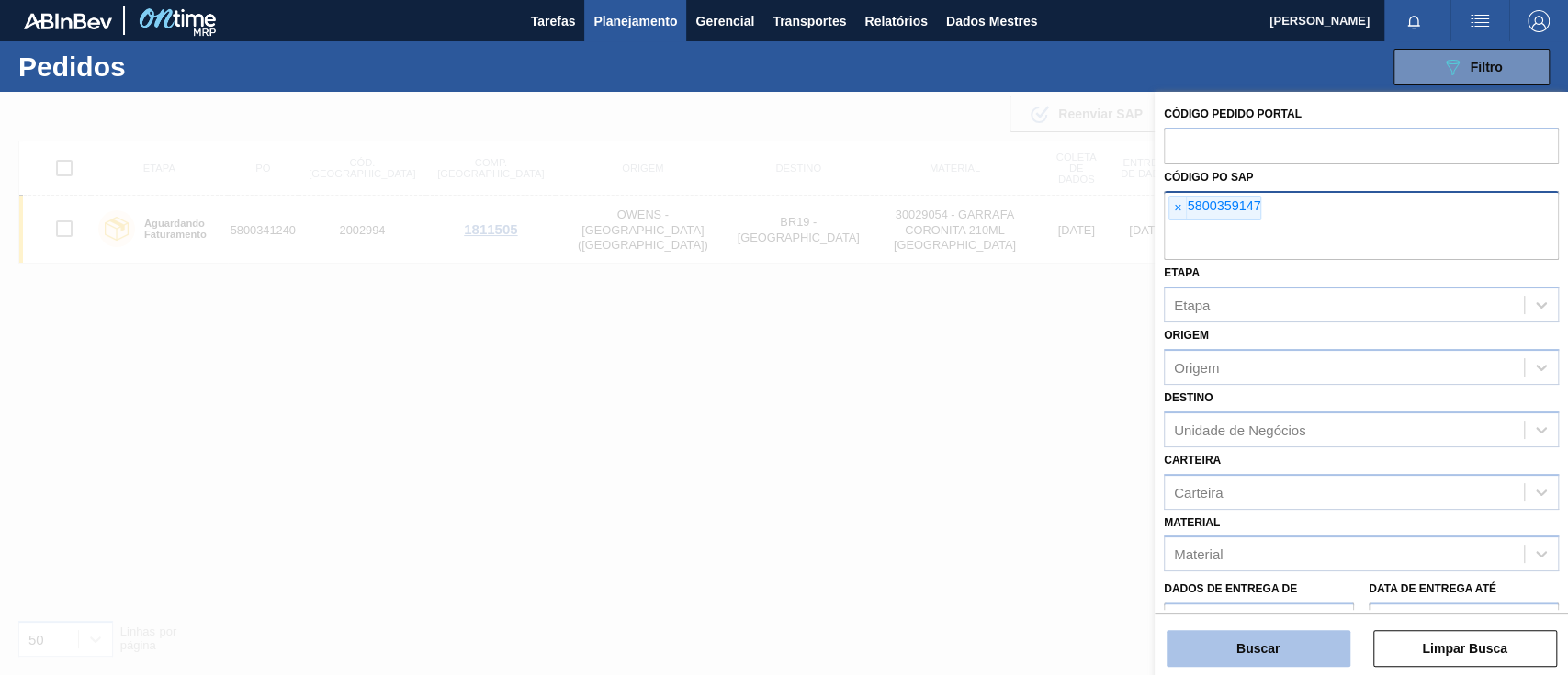
click at [1234, 651] on button "Buscar" at bounding box center [1258, 649] width 184 height 37
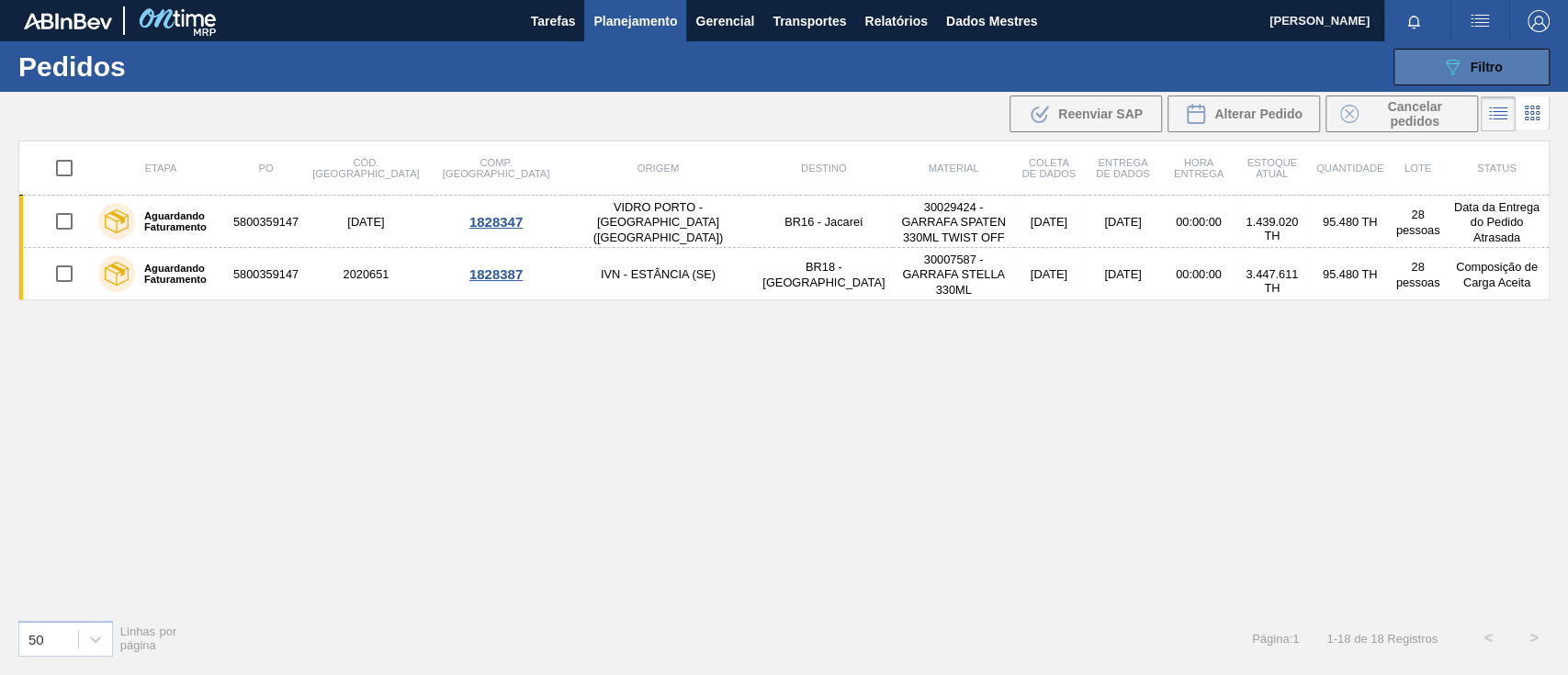
click at [1451, 59] on icon "089F7B8B-B2A5-4AFE-B5C0-19BA573D28AC" at bounding box center [1453, 67] width 22 height 22
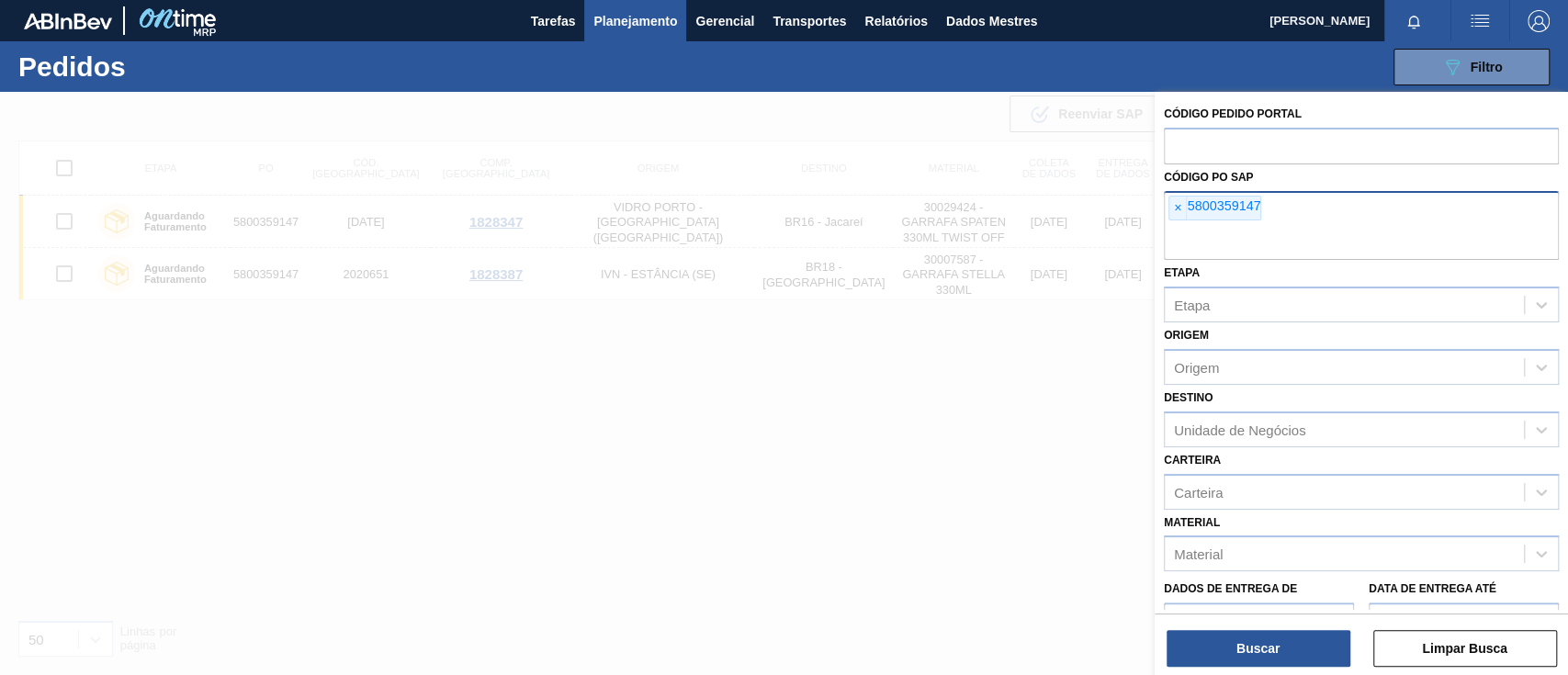
click at [1165, 209] on div "× 5800359147" at bounding box center [1361, 225] width 395 height 70
click at [1176, 215] on font "×" at bounding box center [1178, 208] width 7 height 15
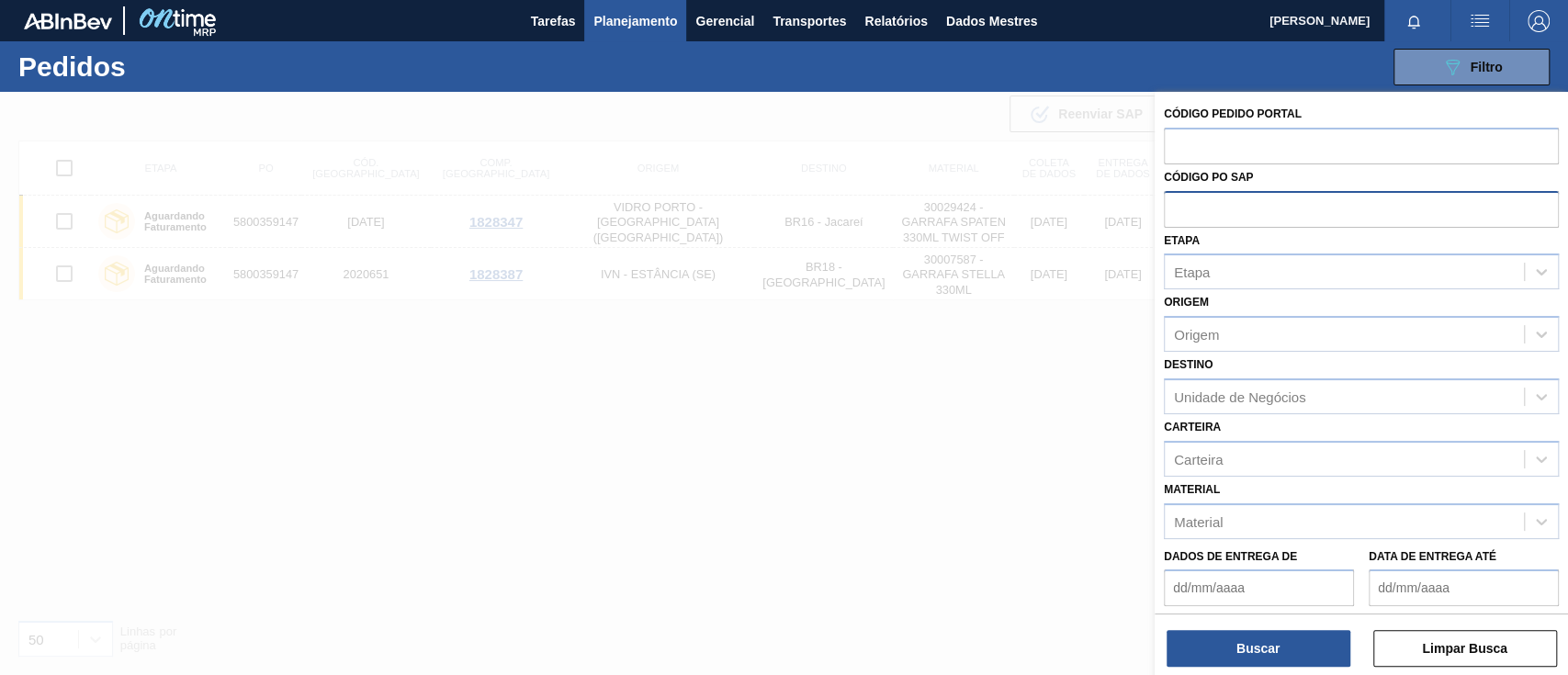
paste input "text"
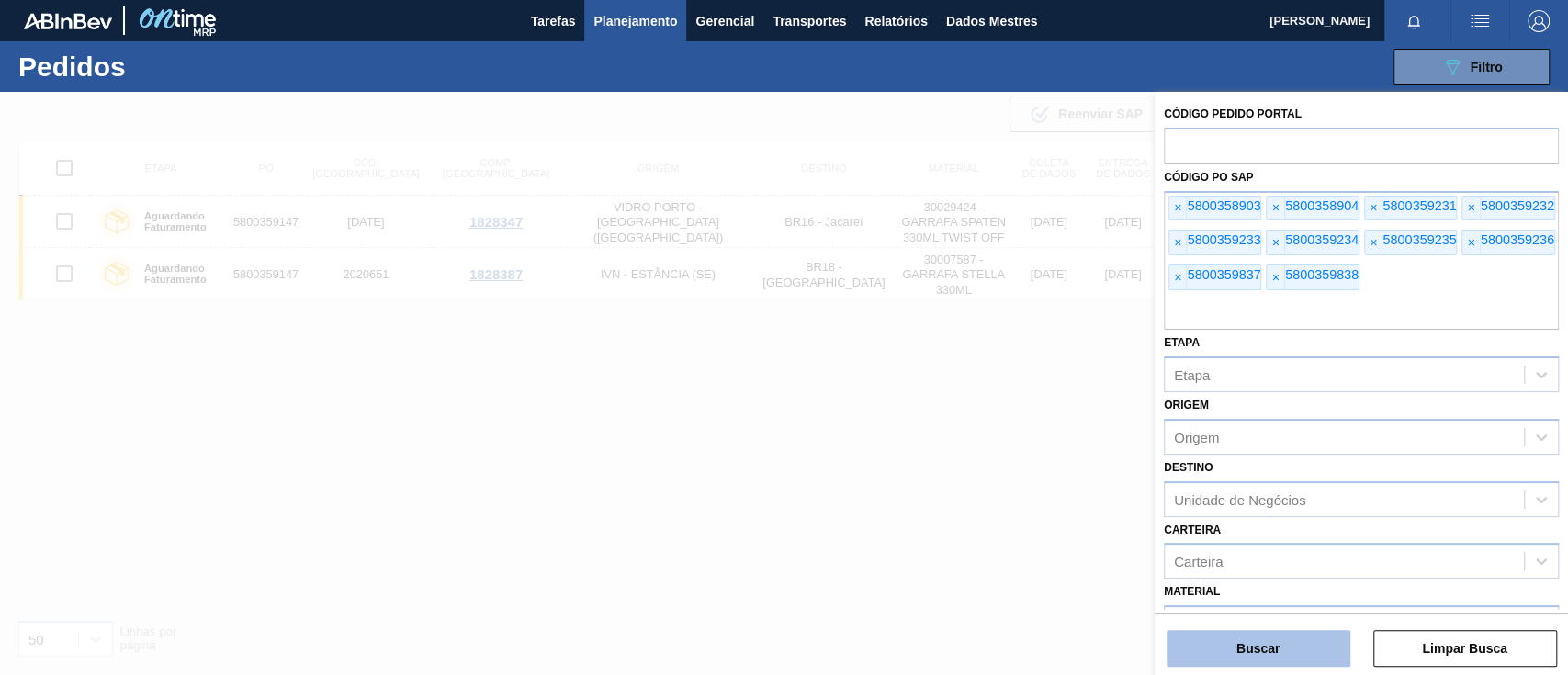
click at [1243, 636] on button "Buscar" at bounding box center [1258, 649] width 184 height 37
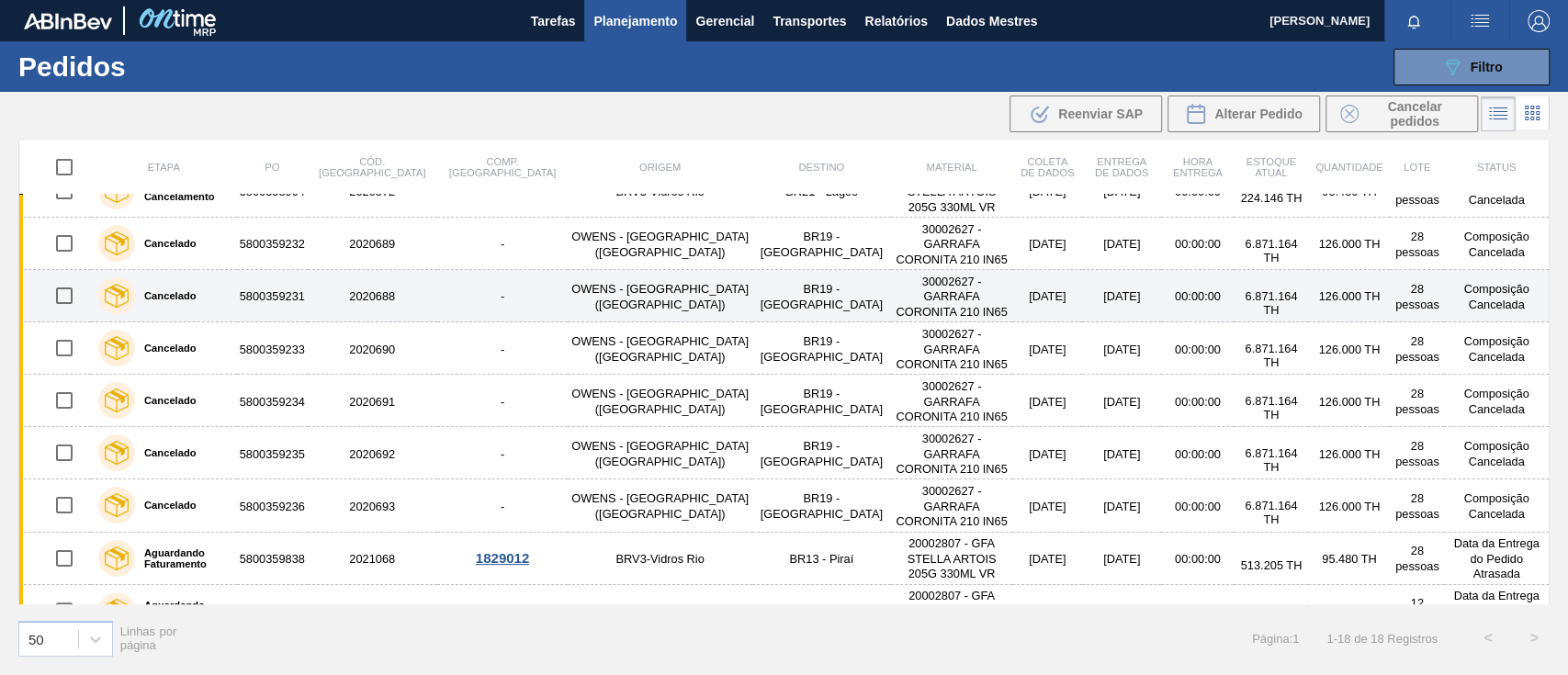
scroll to position [113, 0]
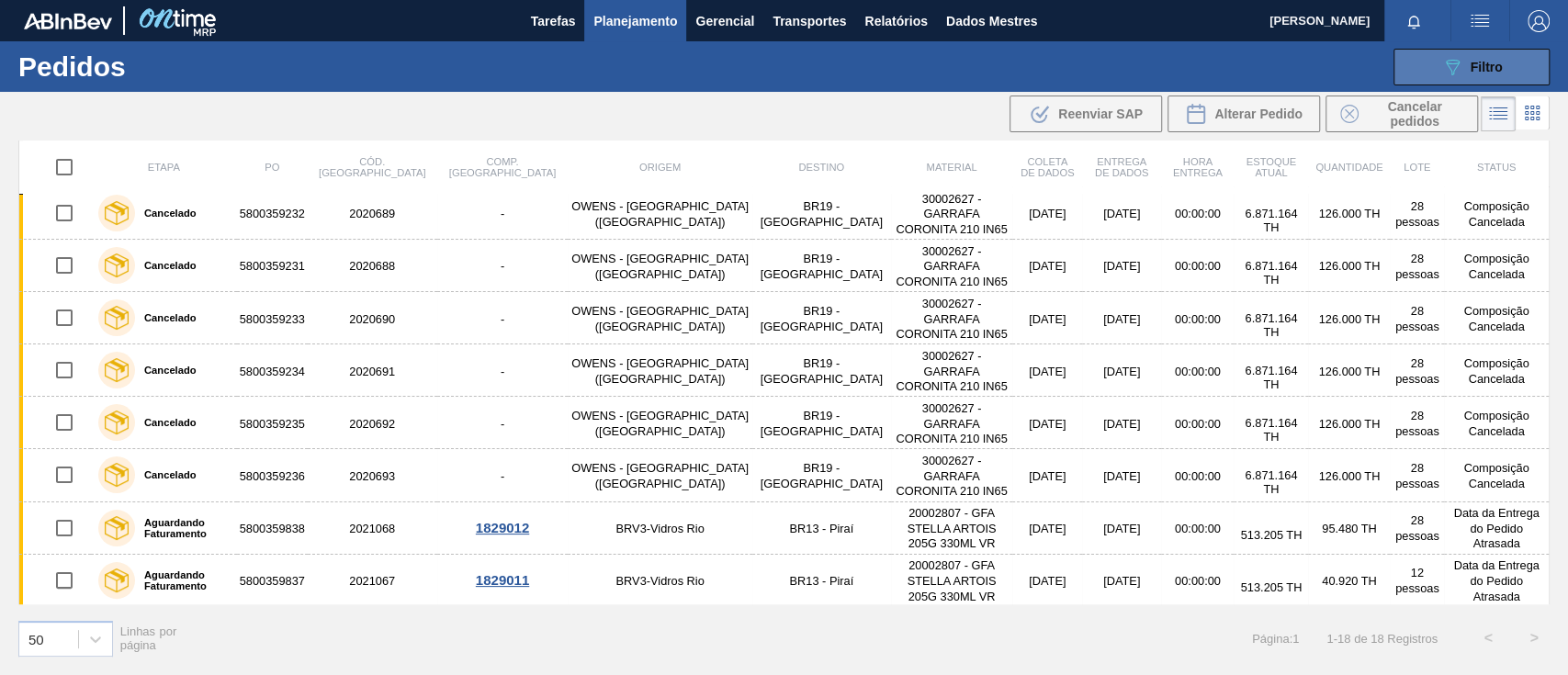
click at [1445, 67] on icon "089F7B8B-B2A5-4AFE-B5C0-19BA573D28AC" at bounding box center [1453, 67] width 22 height 22
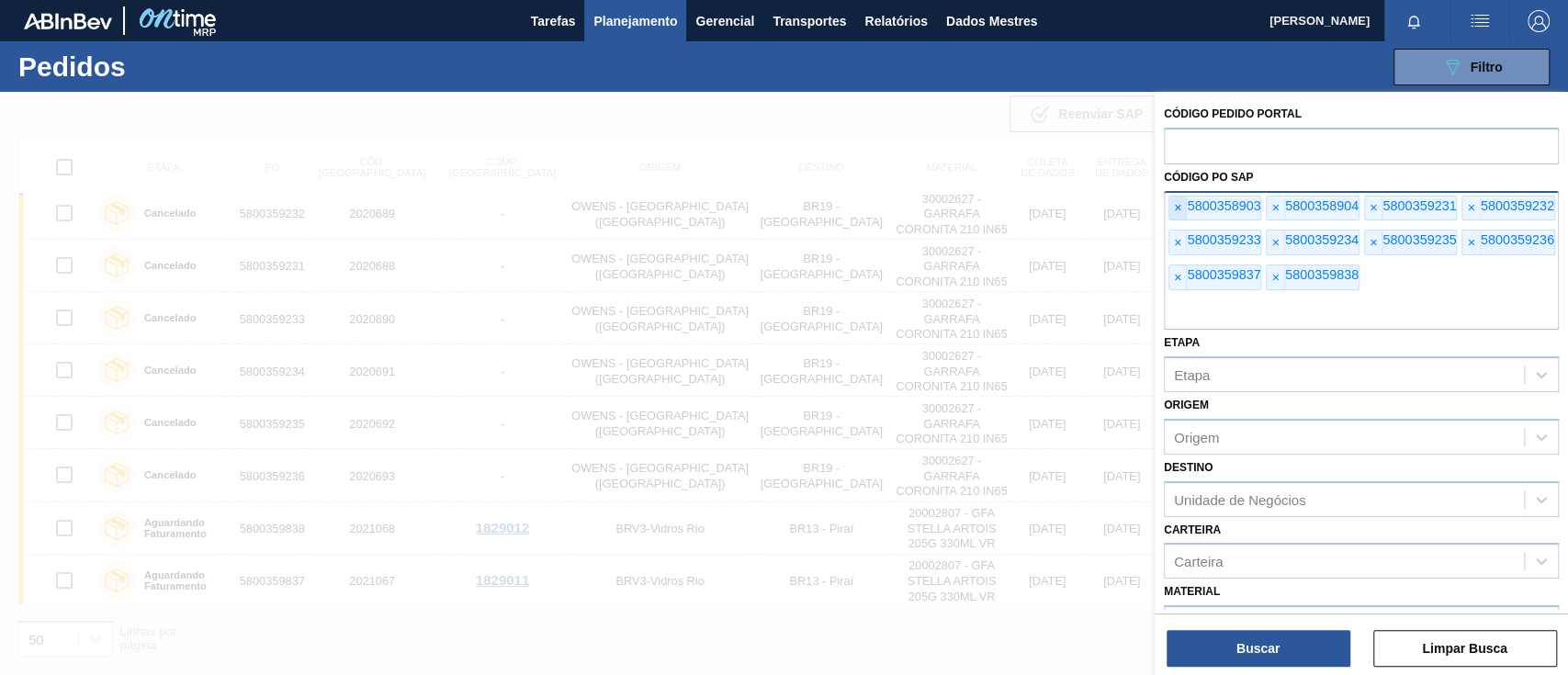
click at [1179, 207] on font "×" at bounding box center [1178, 208] width 7 height 15
click at [1183, 205] on span "×" at bounding box center [1178, 209] width 18 height 24
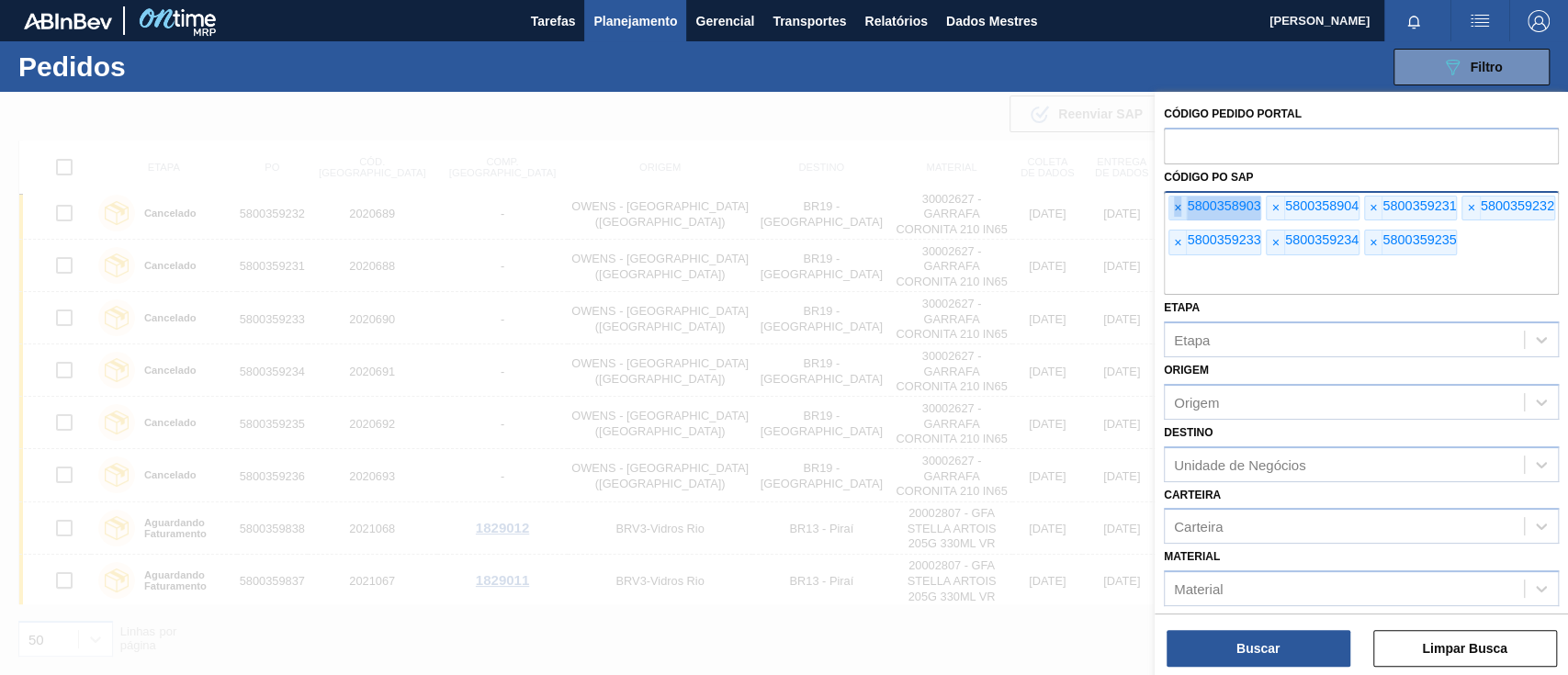
click at [1183, 205] on span "×" at bounding box center [1178, 209] width 18 height 24
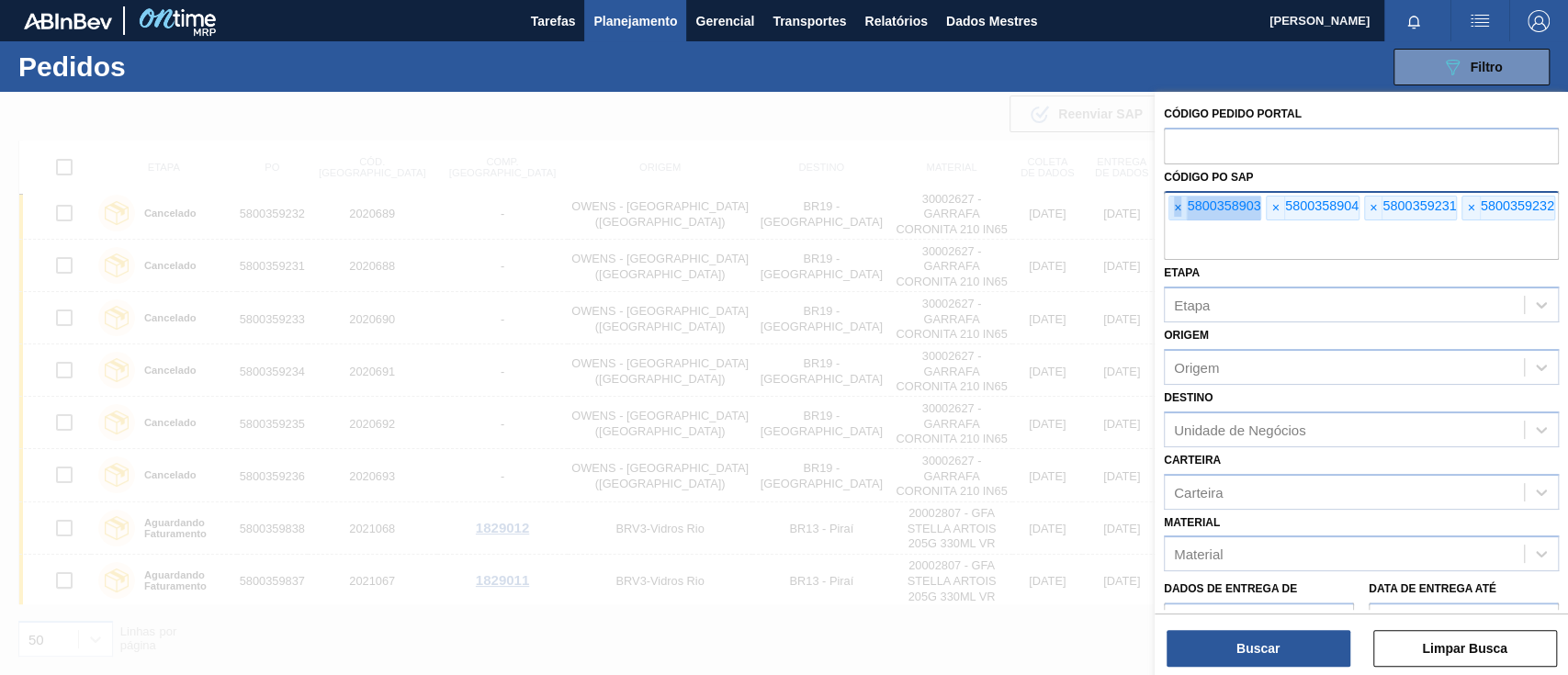
click at [1181, 206] on span "×" at bounding box center [1178, 209] width 18 height 24
click at [1180, 207] on font "×" at bounding box center [1178, 208] width 7 height 15
click at [1179, 207] on font "×" at bounding box center [1178, 208] width 7 height 15
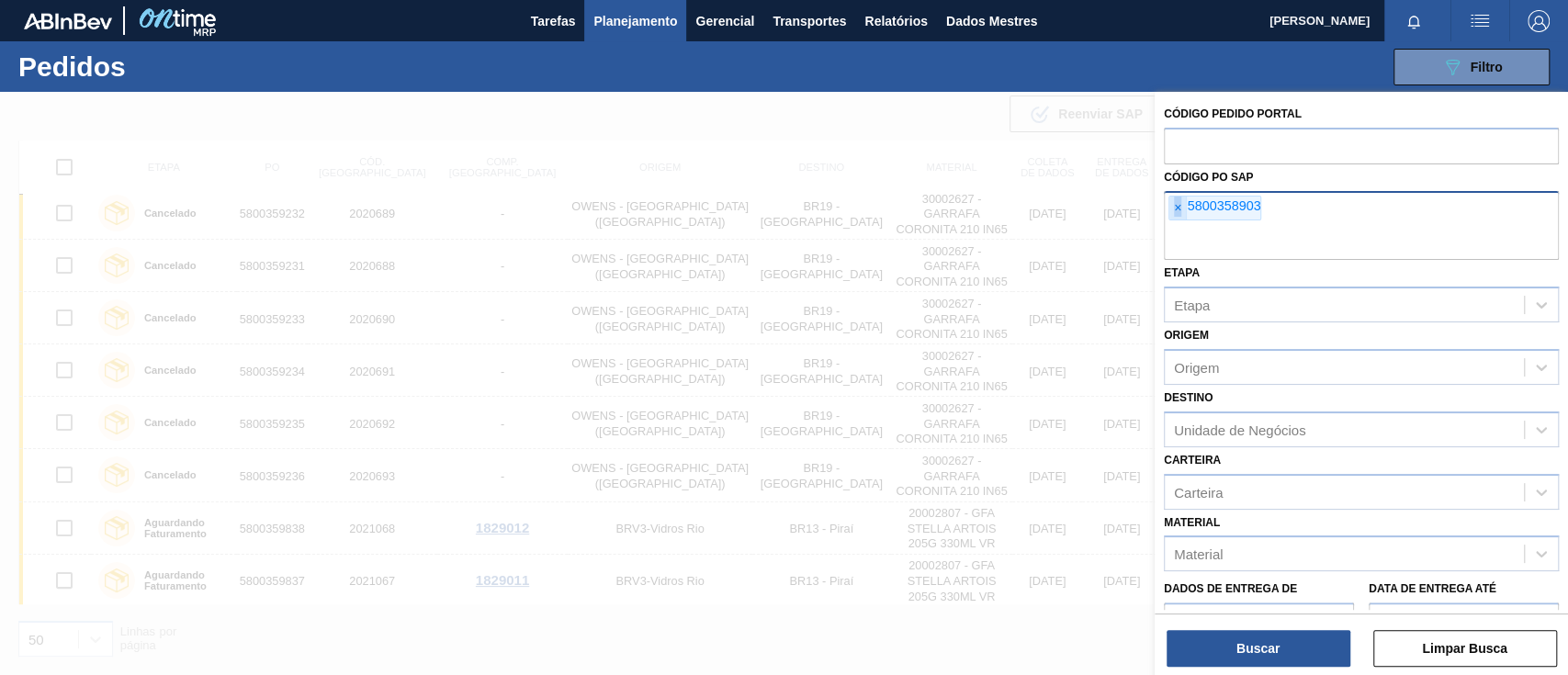
click at [1179, 207] on font "×" at bounding box center [1178, 208] width 7 height 15
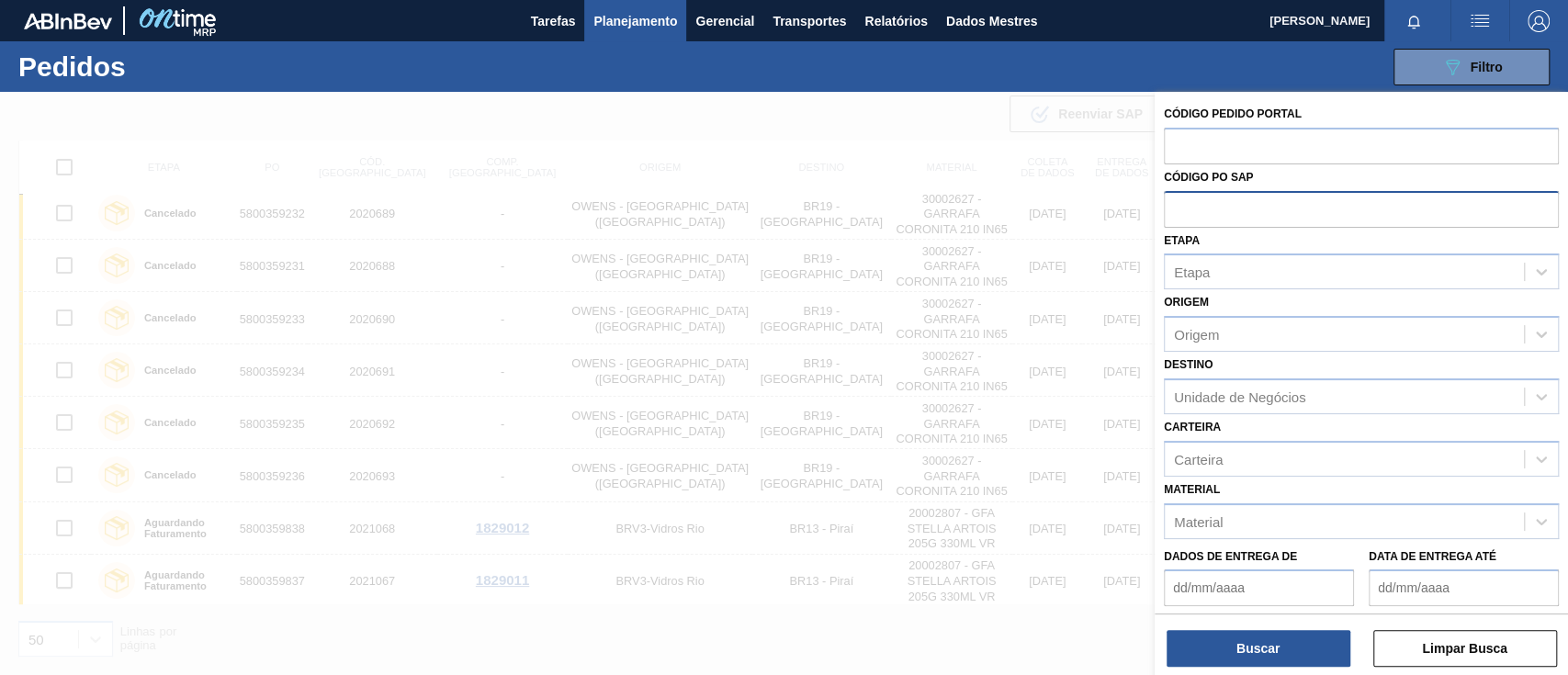
click at [1179, 207] on input "text" at bounding box center [1361, 209] width 395 height 35
paste input "text"
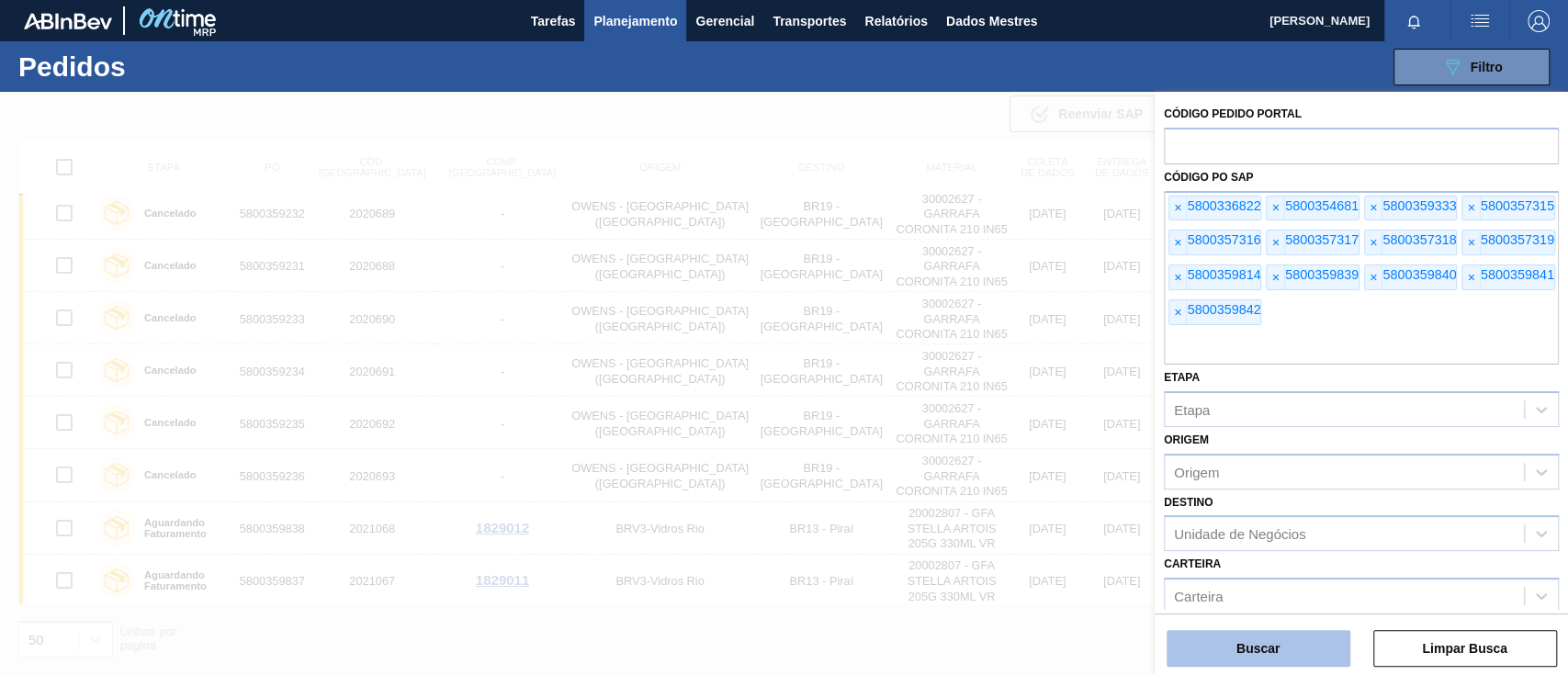
click at [1281, 641] on button "Buscar" at bounding box center [1258, 649] width 184 height 37
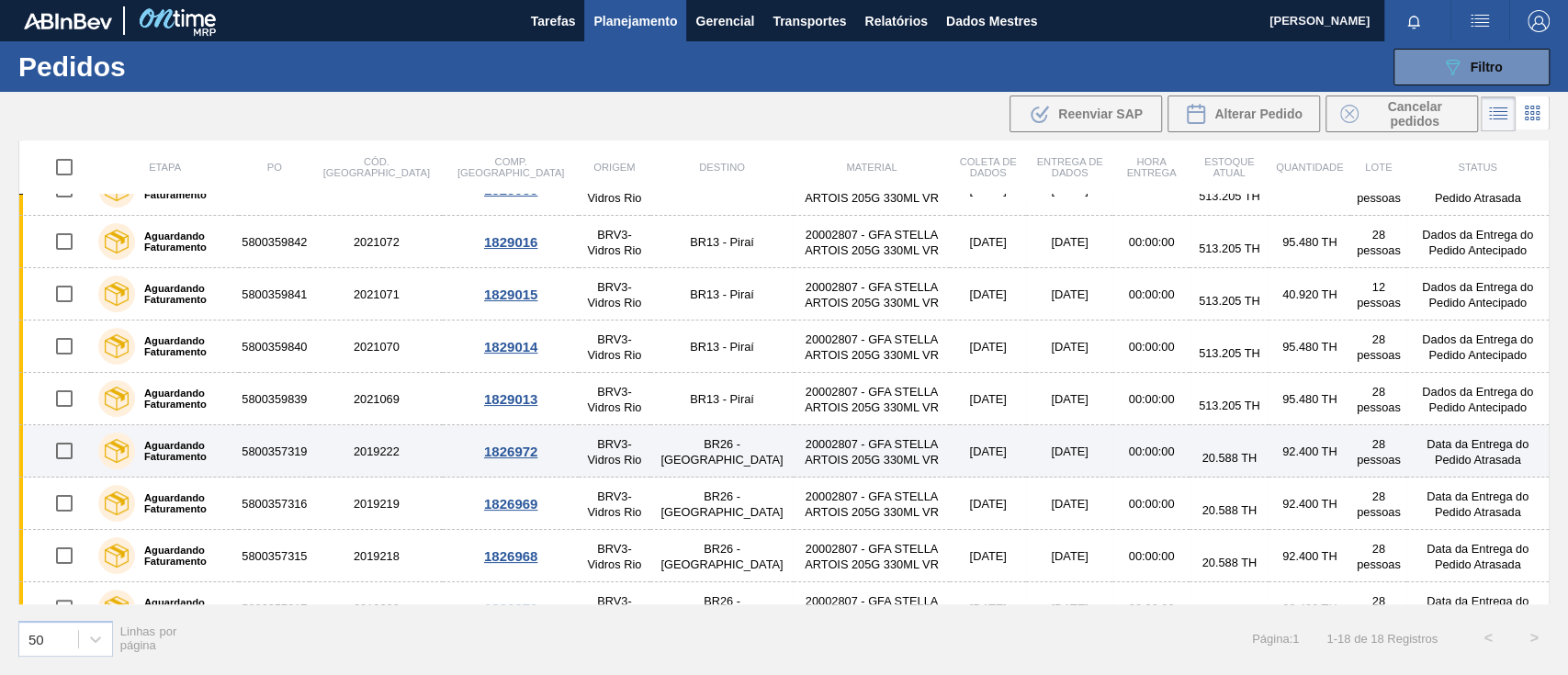
scroll to position [0, 0]
